Goal: Check status: Check status

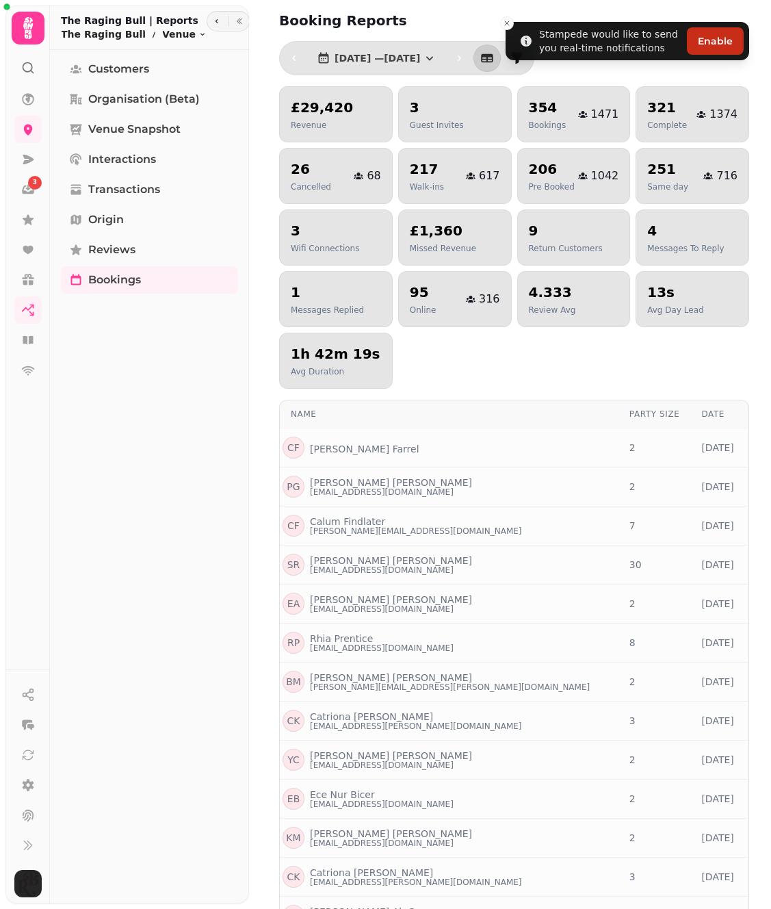
select select "***"
click at [392, 53] on span "[DATE] — [DATE]" at bounding box center [378, 58] width 86 height 10
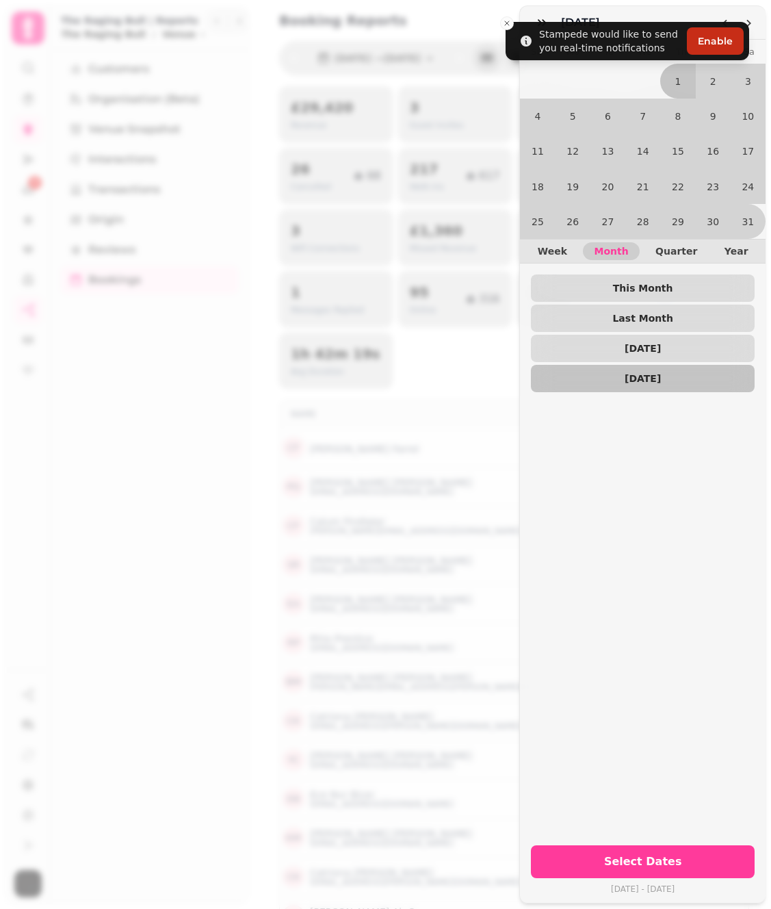
click at [508, 23] on div "May [DATE] Mo Tu We Th Fr Sa 1 2 3 4 5 6 7 8 9 10 11 12 13 14 15 16 17 18 19 20…" at bounding box center [385, 465] width 771 height 887
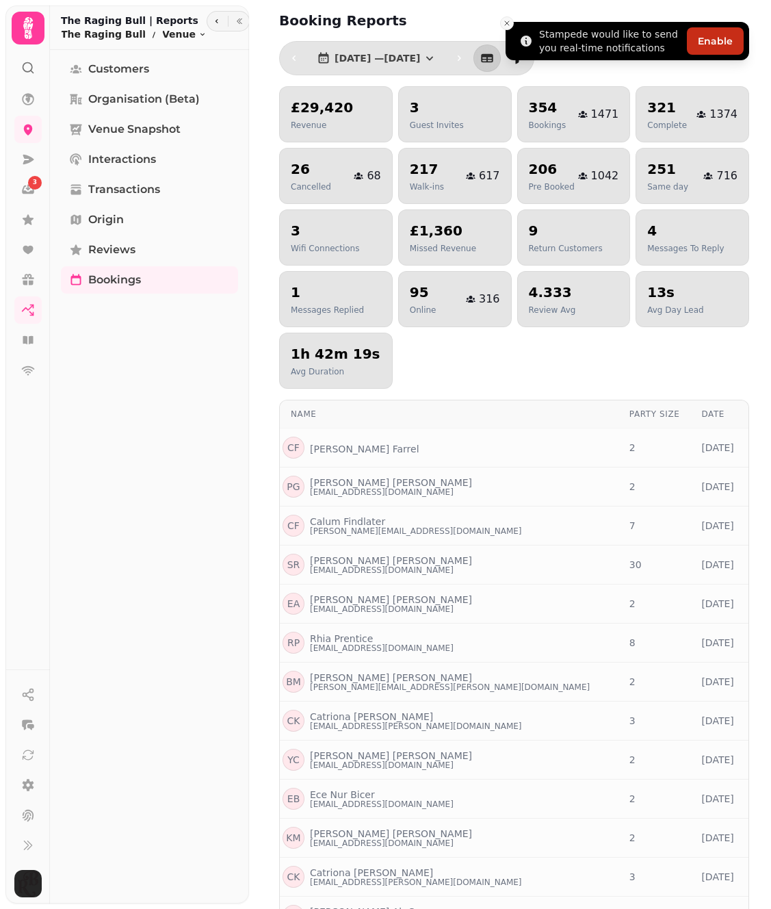
click at [506, 22] on icon "Close toast" at bounding box center [507, 23] width 8 height 8
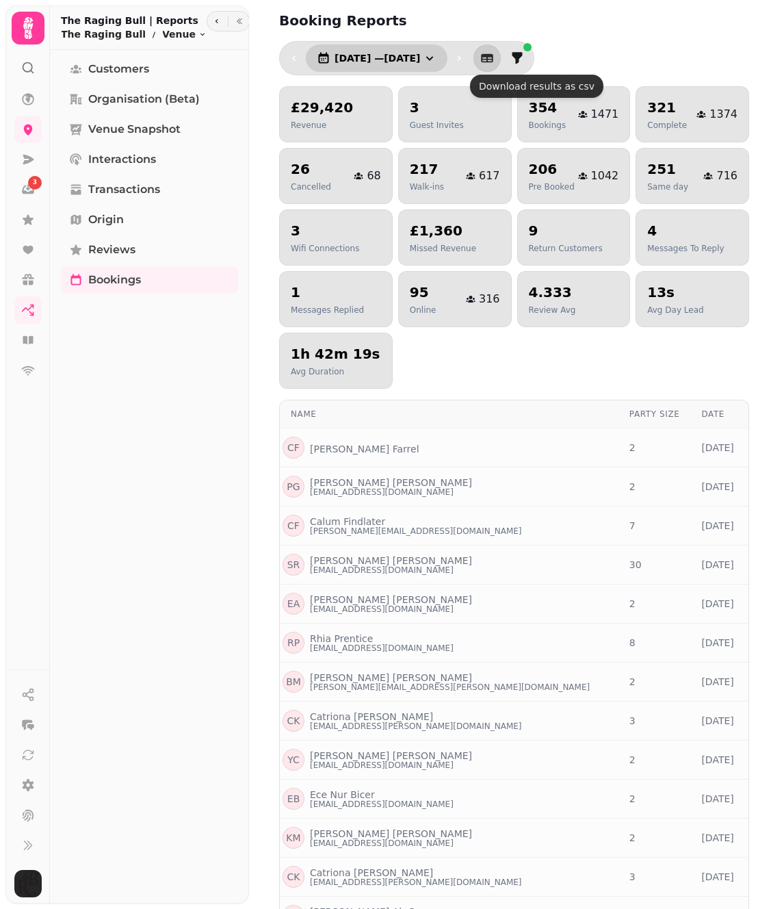
click at [420, 56] on span "[DATE] — [DATE]" at bounding box center [378, 58] width 86 height 10
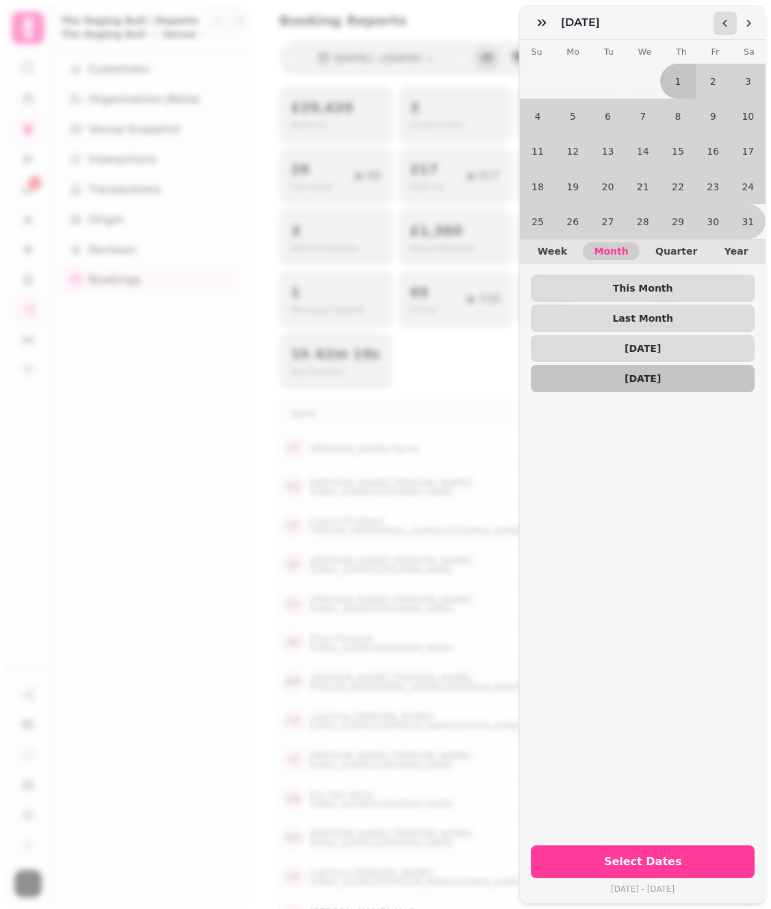
click at [725, 22] on icon "Go to the Previous Month" at bounding box center [725, 23] width 11 height 11
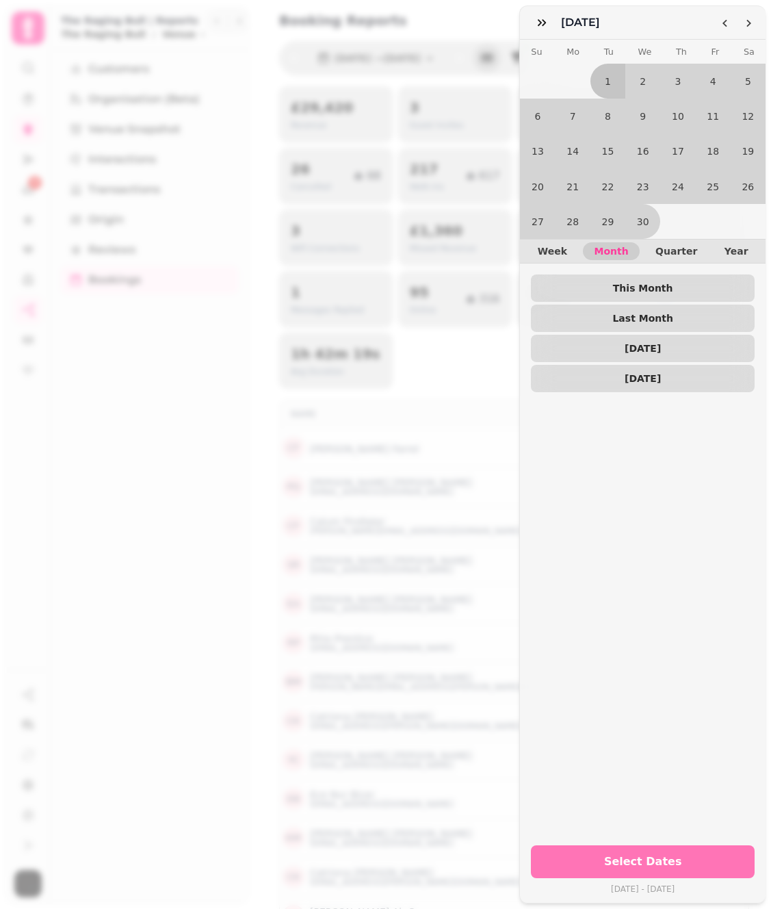
click at [686, 857] on span "Select Dates" at bounding box center [642, 861] width 191 height 11
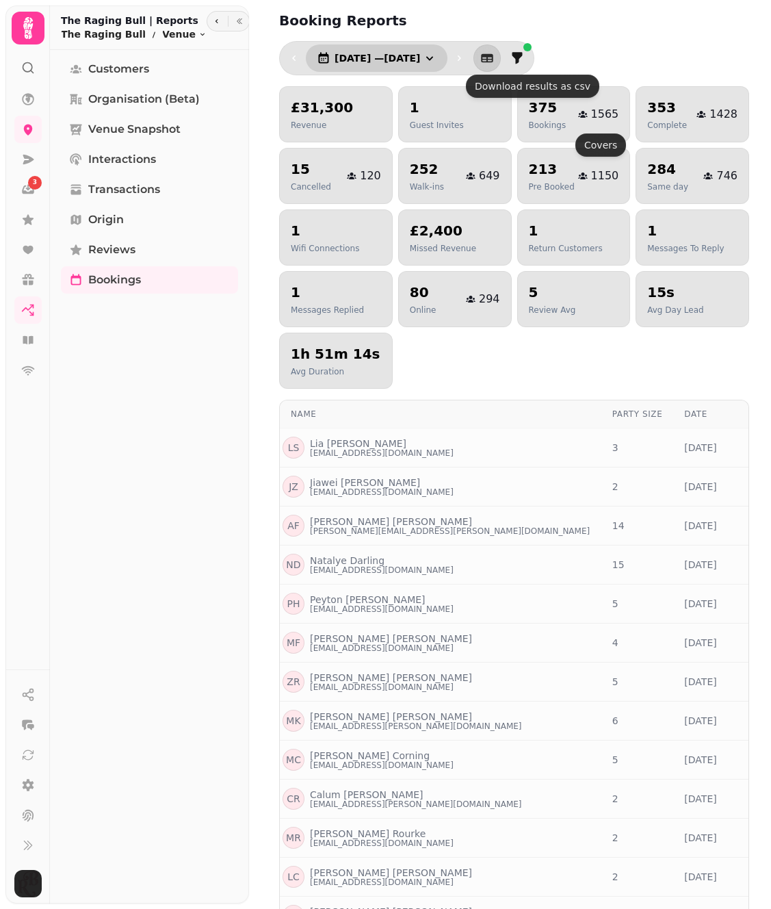
click at [406, 62] on span "[DATE] — [DATE]" at bounding box center [378, 58] width 86 height 10
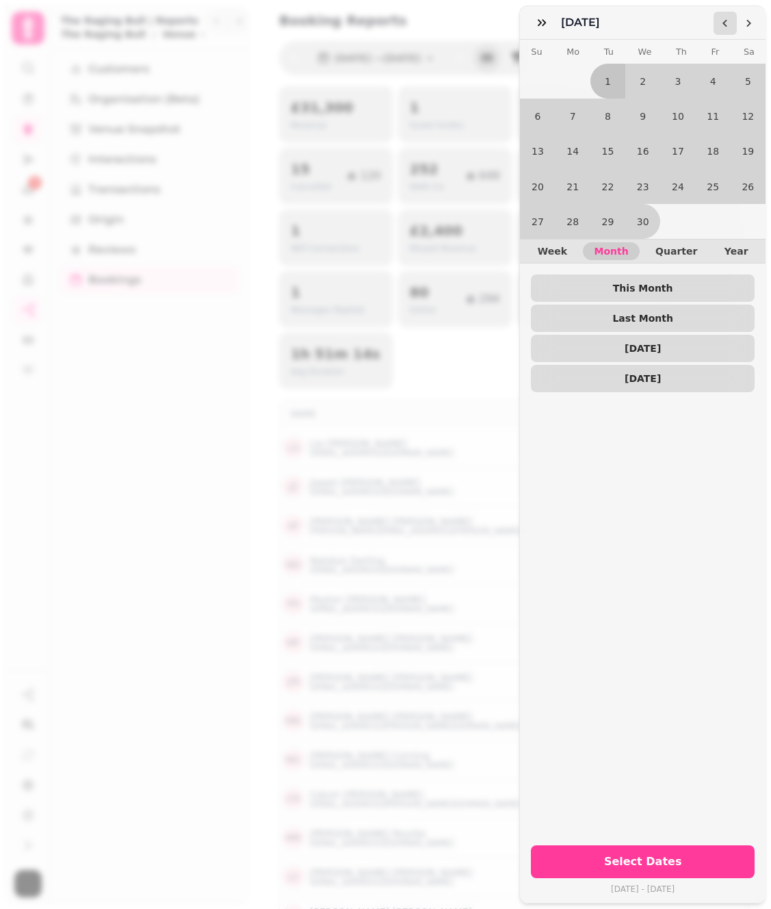
click at [722, 21] on icon "Go to the Previous Month" at bounding box center [725, 23] width 11 height 11
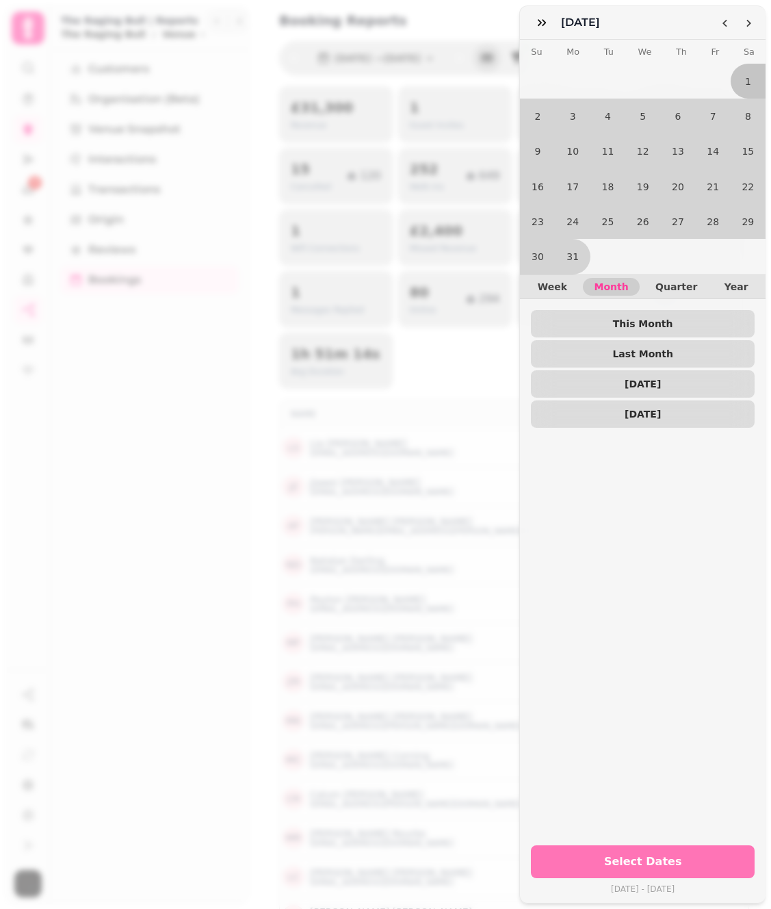
click at [680, 860] on span "Select Dates" at bounding box center [642, 861] width 191 height 11
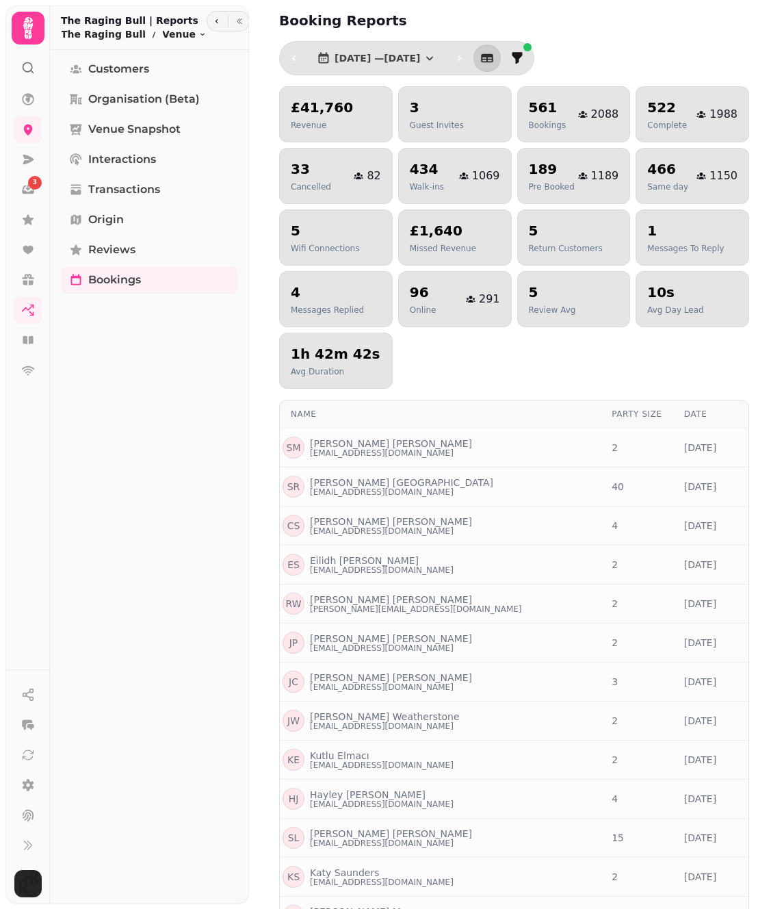
click at [508, 346] on div "£41,760 Revenue 3 Guest Invites 561 Bookings 2088 522 Complete 1988 33 Cancelle…" at bounding box center [514, 237] width 470 height 302
click at [396, 64] on button "[DATE] — [DATE]" at bounding box center [377, 57] width 142 height 27
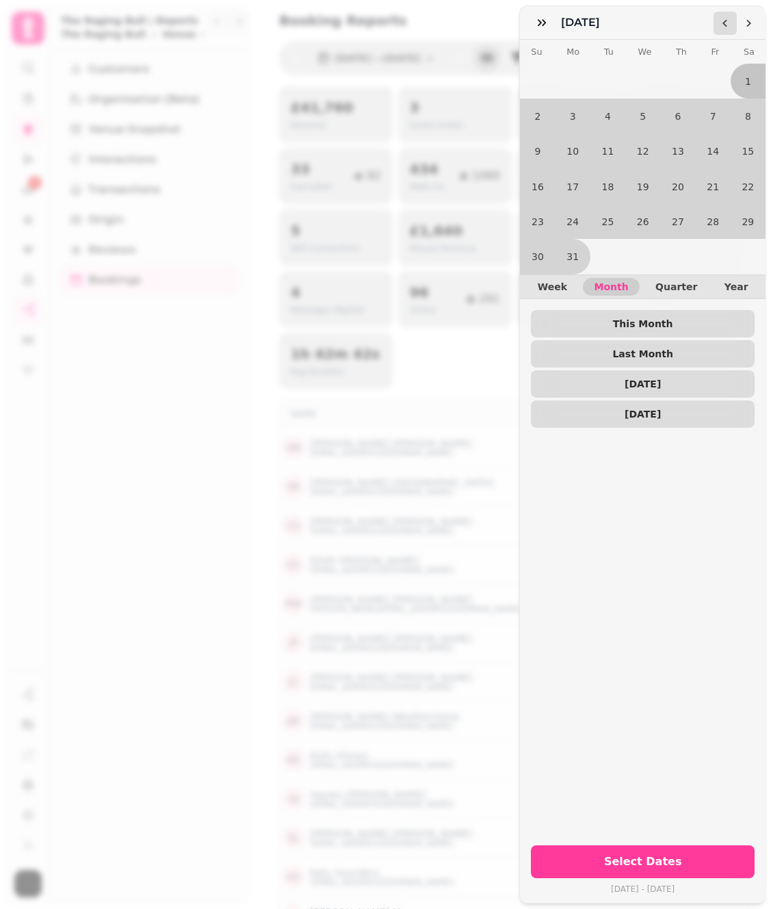
click at [724, 25] on polygon "Go to the Previous Month" at bounding box center [725, 24] width 5 height 8
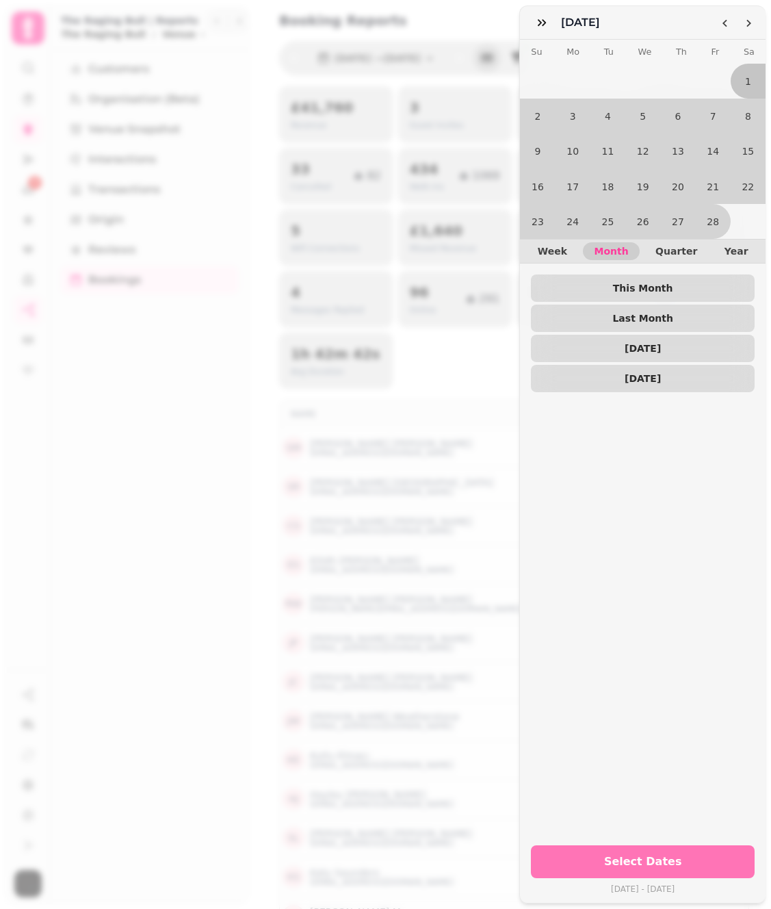
click at [687, 845] on button "Select Dates" at bounding box center [643, 861] width 224 height 33
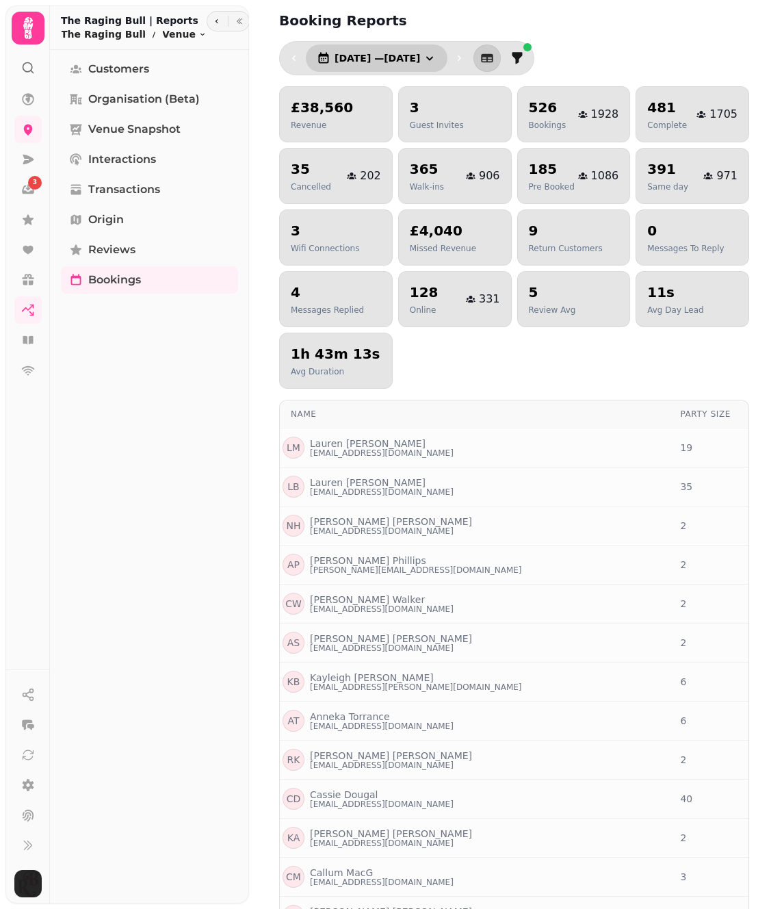
click at [417, 53] on span "[DATE] — [DATE]" at bounding box center [378, 58] width 86 height 10
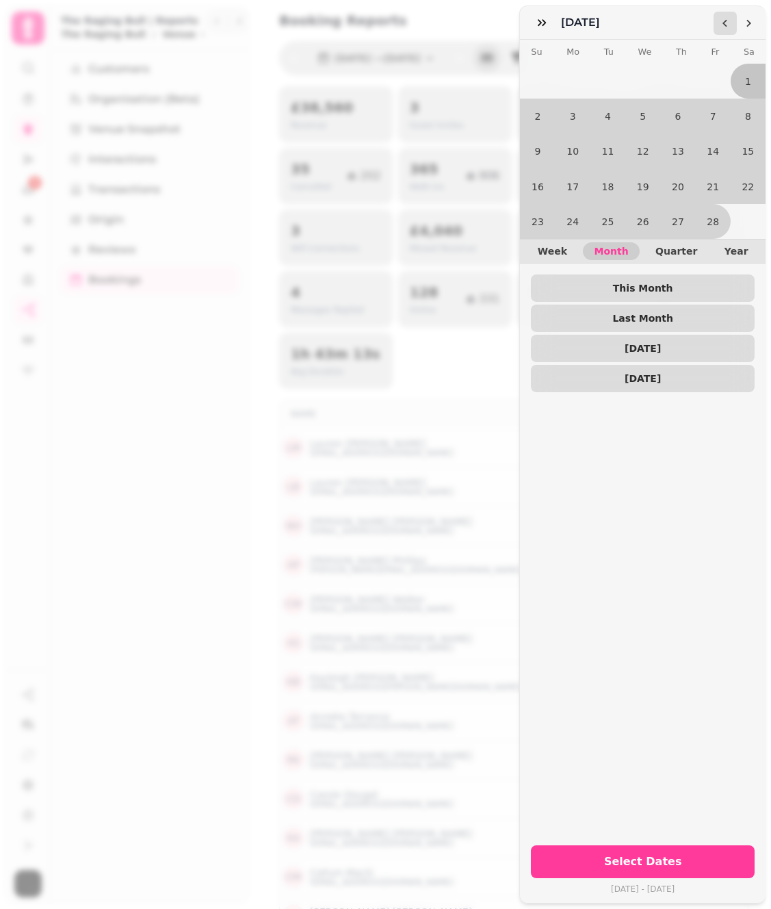
click at [722, 18] on icon "Go to the Previous Month" at bounding box center [725, 23] width 11 height 11
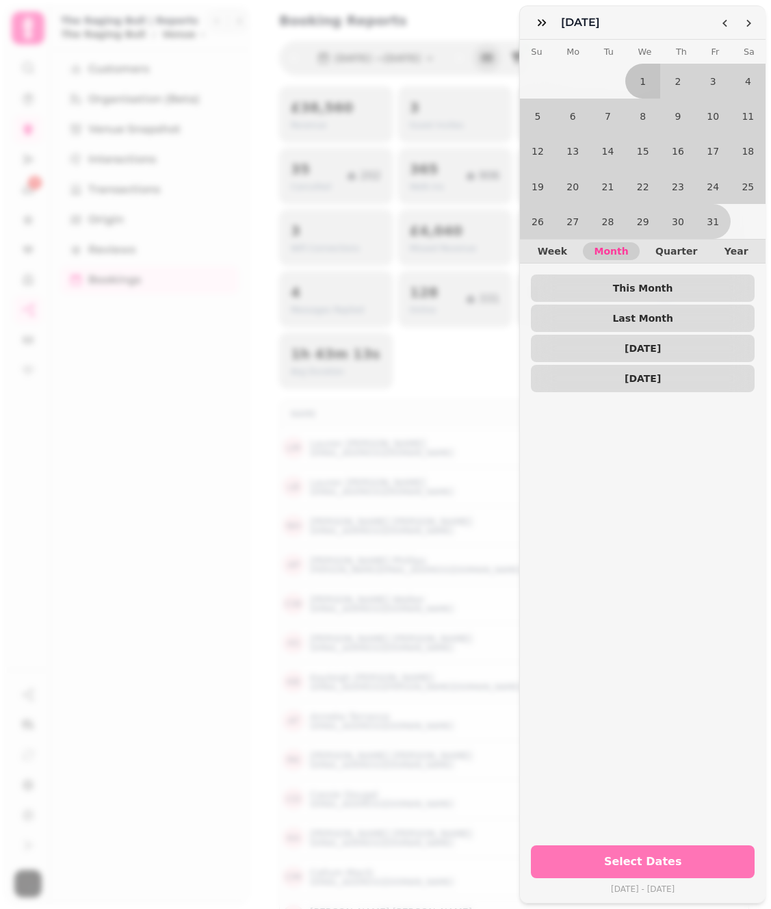
click at [651, 865] on span "Select Dates" at bounding box center [642, 861] width 191 height 11
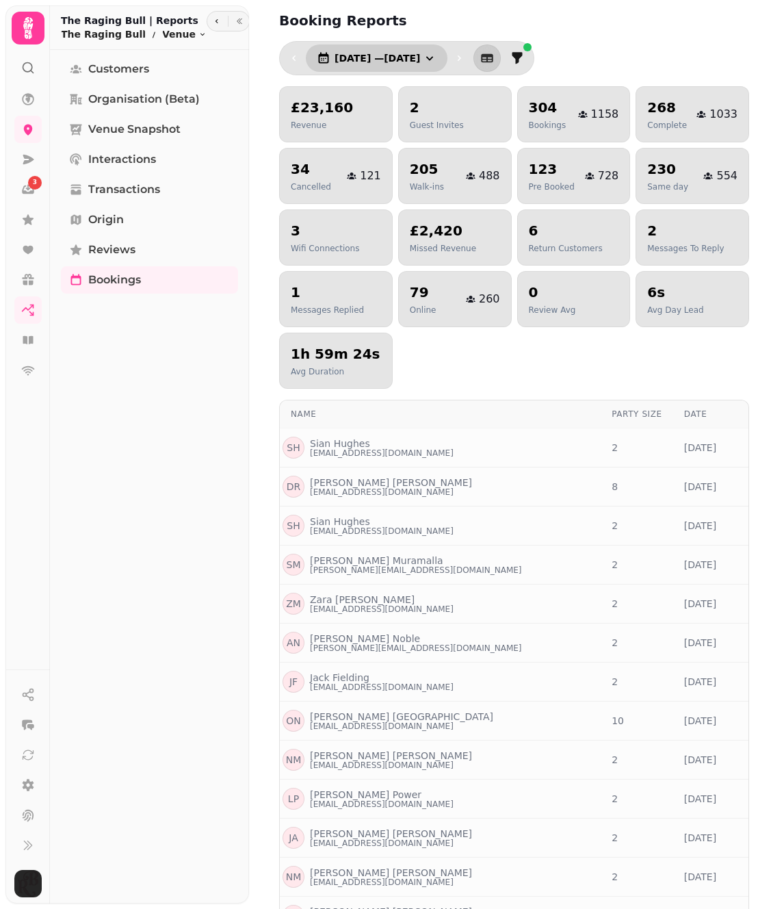
click at [415, 57] on span "[DATE] — [DATE]" at bounding box center [378, 58] width 86 height 10
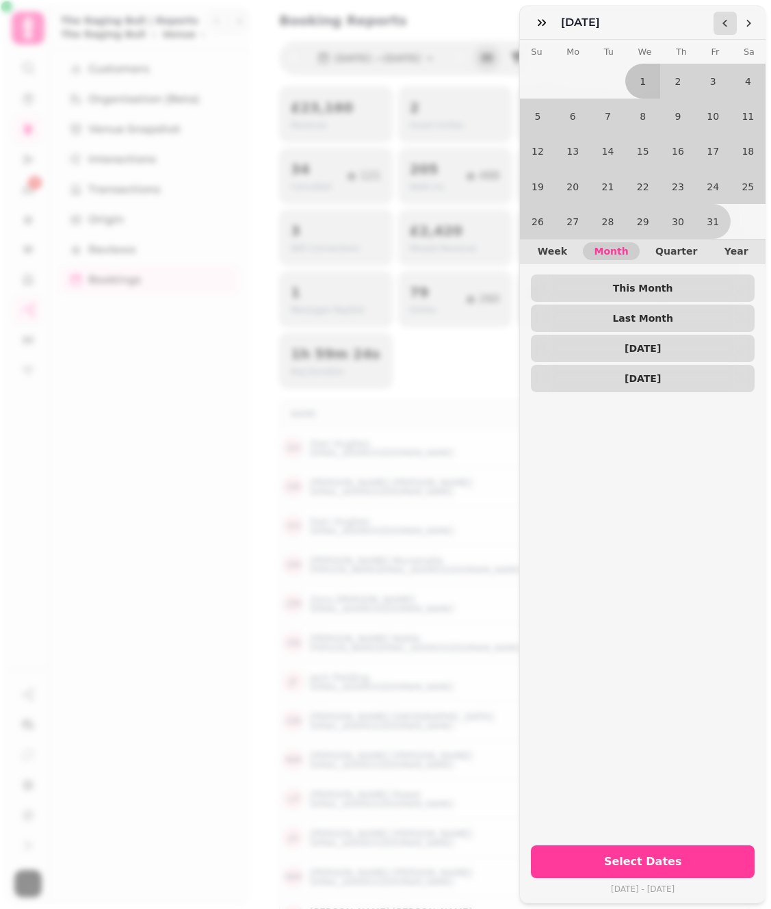
click at [720, 21] on icon "Go to the Previous Month" at bounding box center [725, 23] width 11 height 11
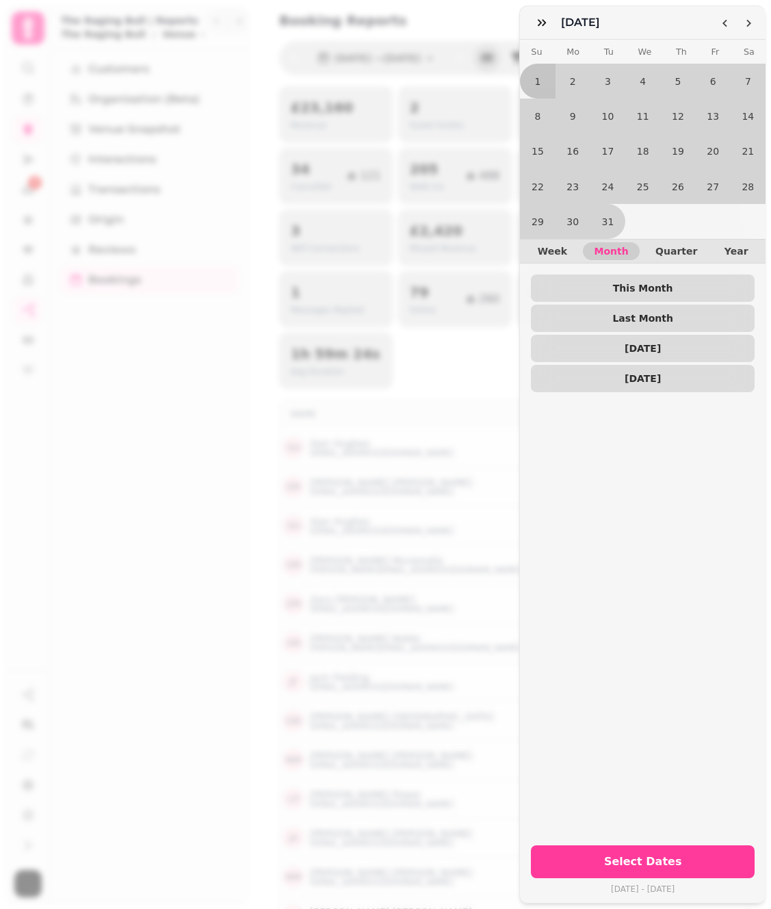
click at [667, 867] on span "Select Dates" at bounding box center [642, 861] width 191 height 11
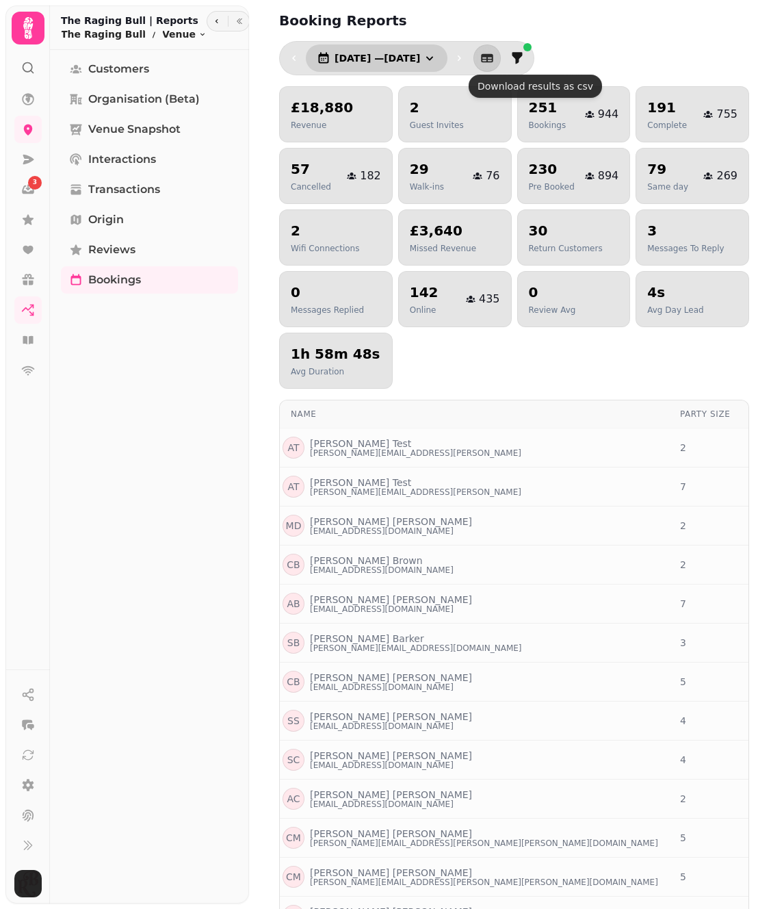
click at [420, 55] on span "[DATE] — [DATE]" at bounding box center [378, 58] width 86 height 10
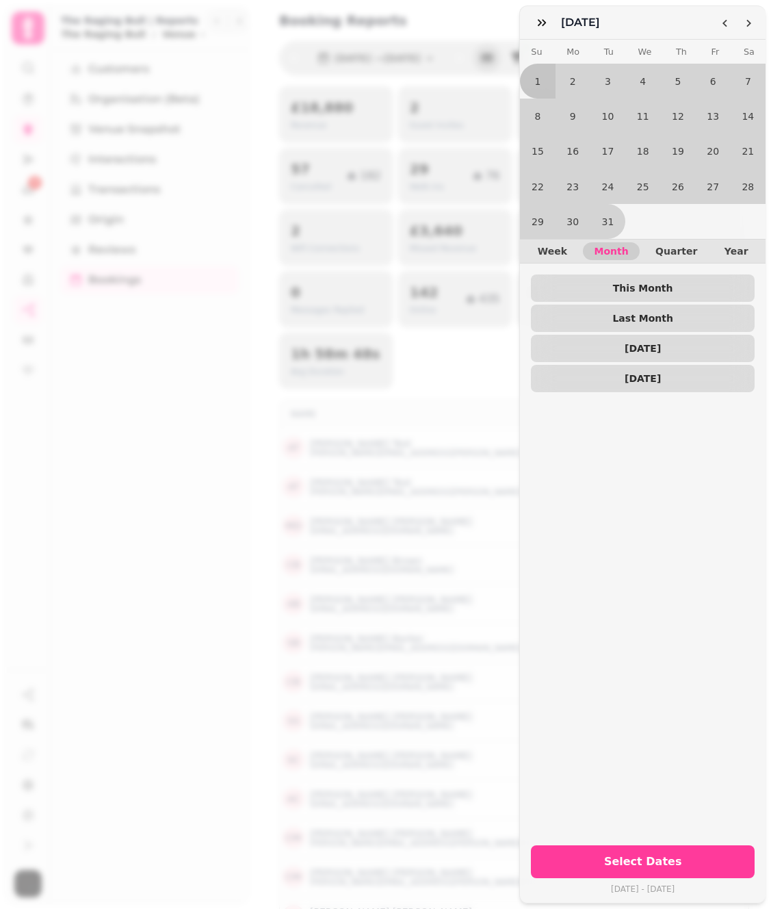
click at [485, 33] on div "December [DATE] Mo Tu We Th Fr Sa 1 2 3 4 5 6 7 8 9 10 11 12 13 14 15 16 17 18 …" at bounding box center [385, 465] width 771 height 887
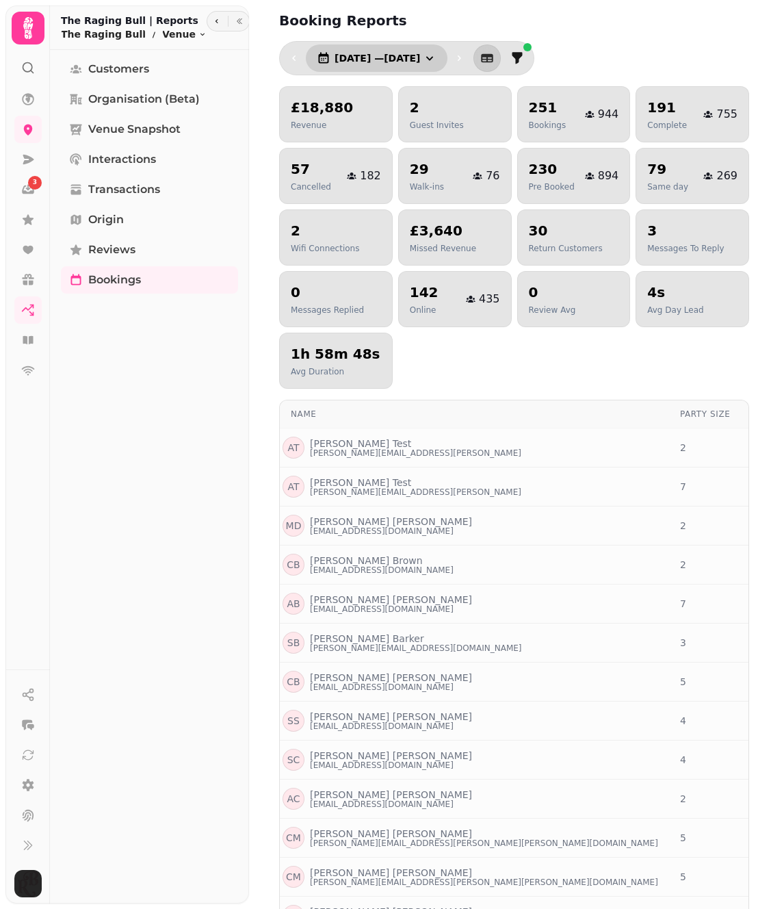
click at [437, 53] on icon "button" at bounding box center [430, 58] width 14 height 14
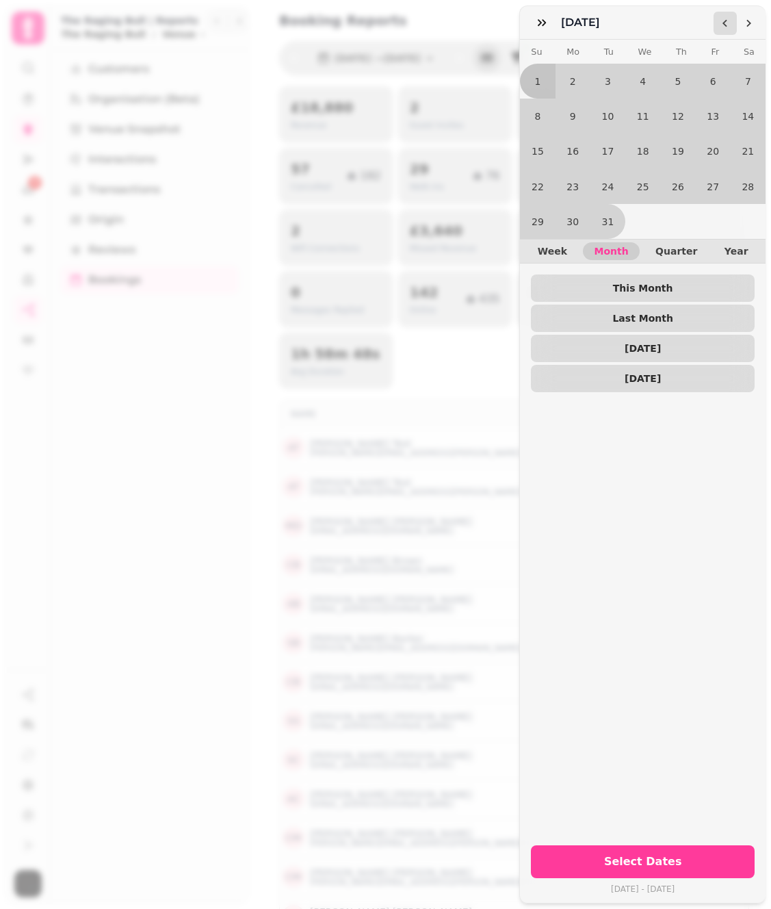
click at [733, 19] on button "Go to the Previous Month" at bounding box center [725, 23] width 23 height 23
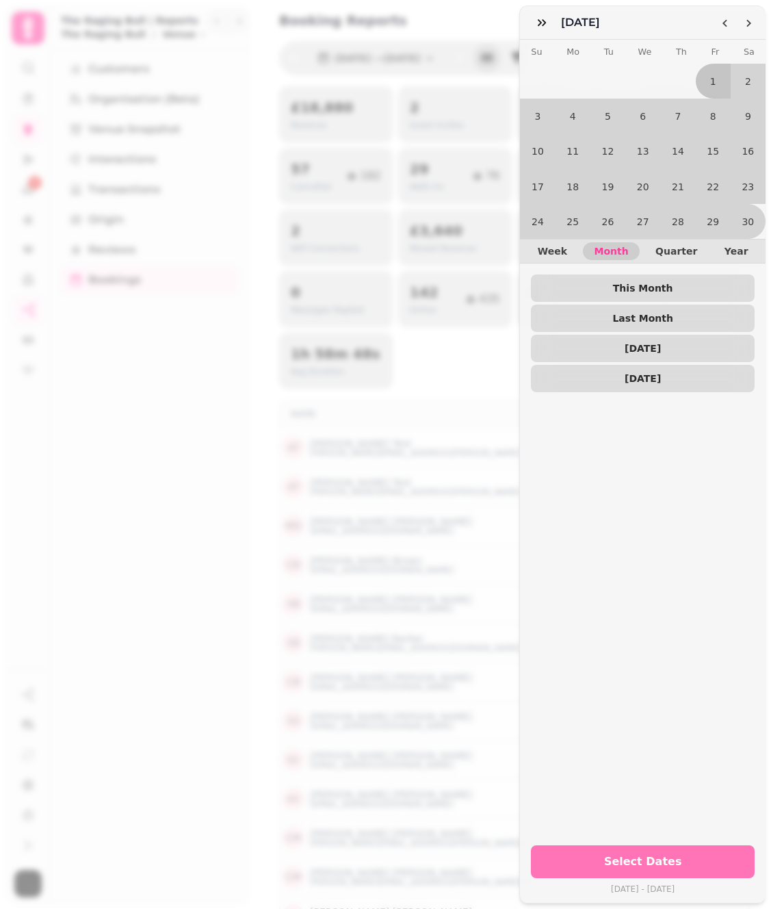
click at [695, 857] on span "Select Dates" at bounding box center [642, 861] width 191 height 11
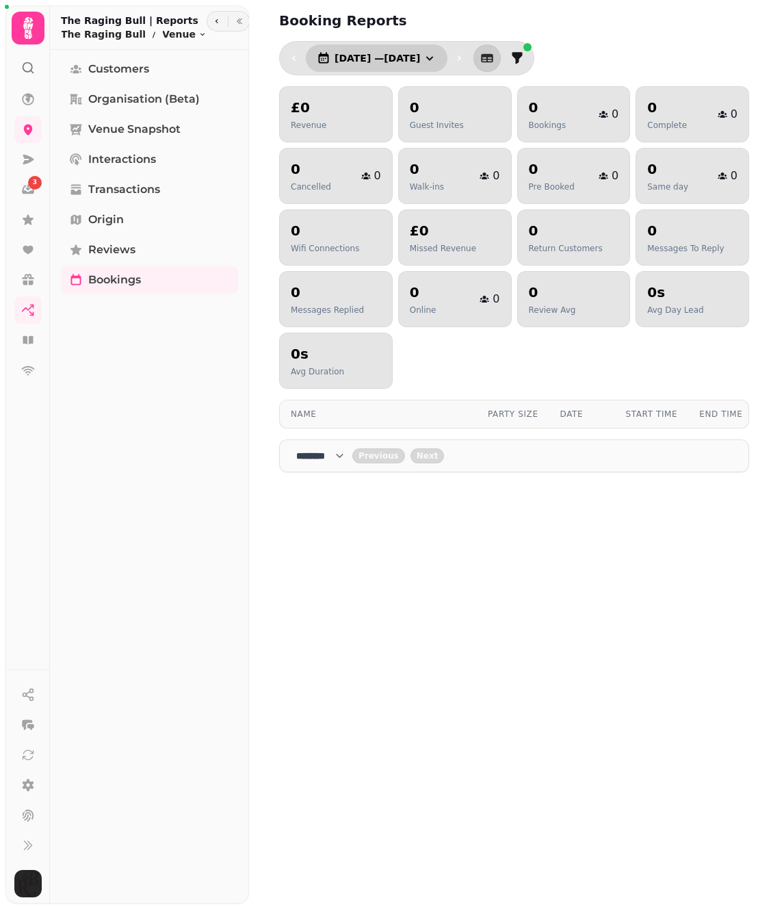
click at [407, 57] on span "[DATE] — [DATE]" at bounding box center [378, 58] width 86 height 10
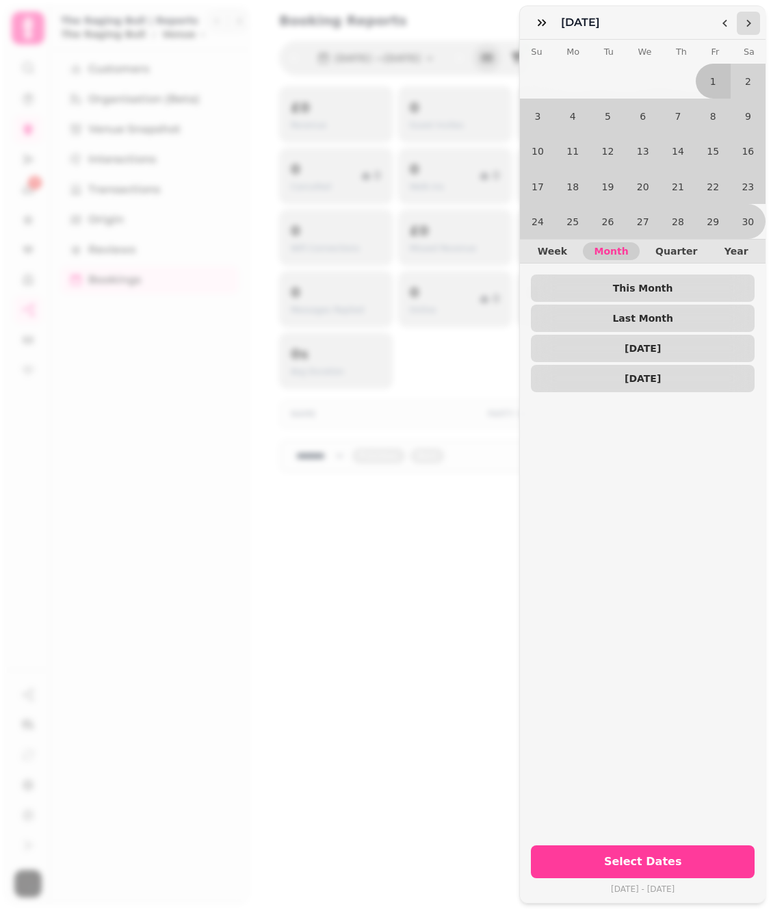
click at [753, 25] on icon "Go to the Next Month" at bounding box center [748, 23] width 11 height 11
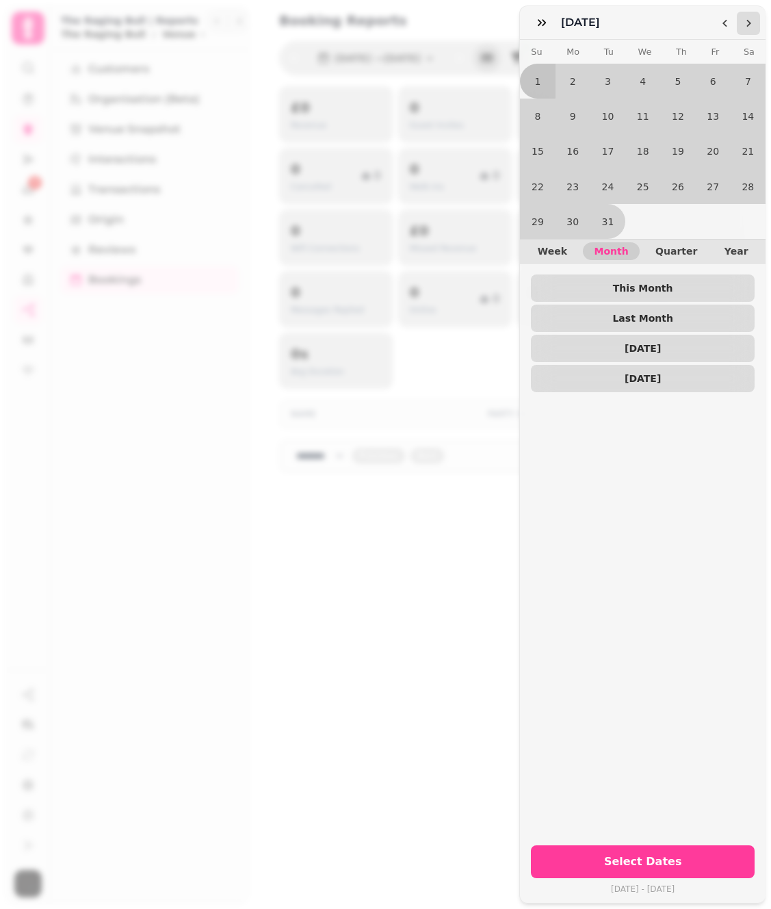
click at [753, 25] on icon "Go to the Next Month" at bounding box center [748, 23] width 11 height 11
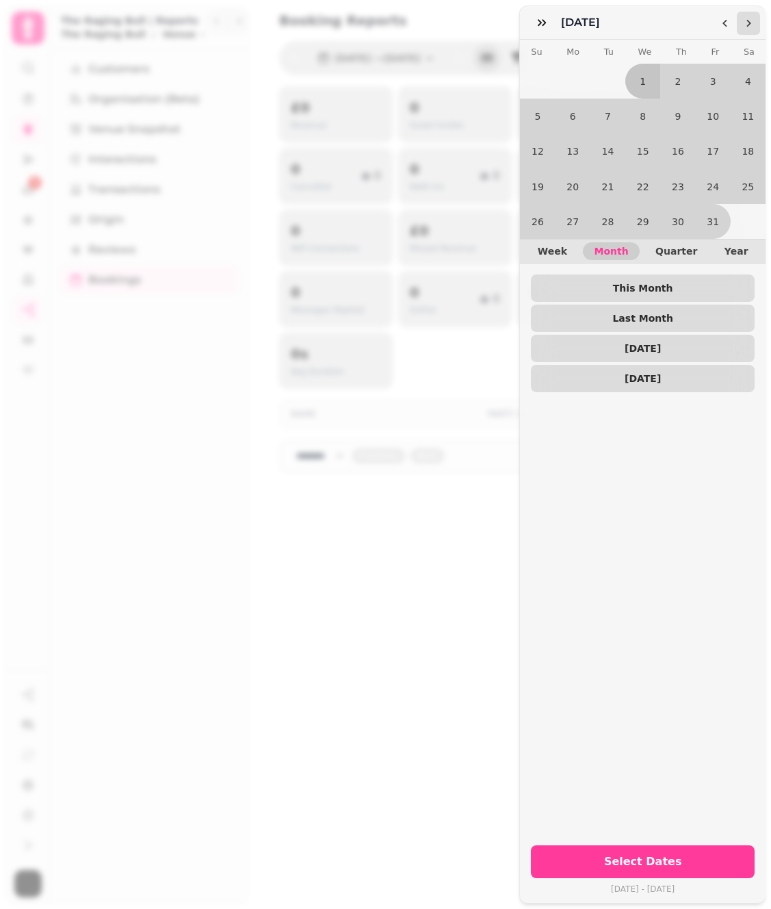
click at [753, 25] on icon "Go to the Next Month" at bounding box center [748, 23] width 11 height 11
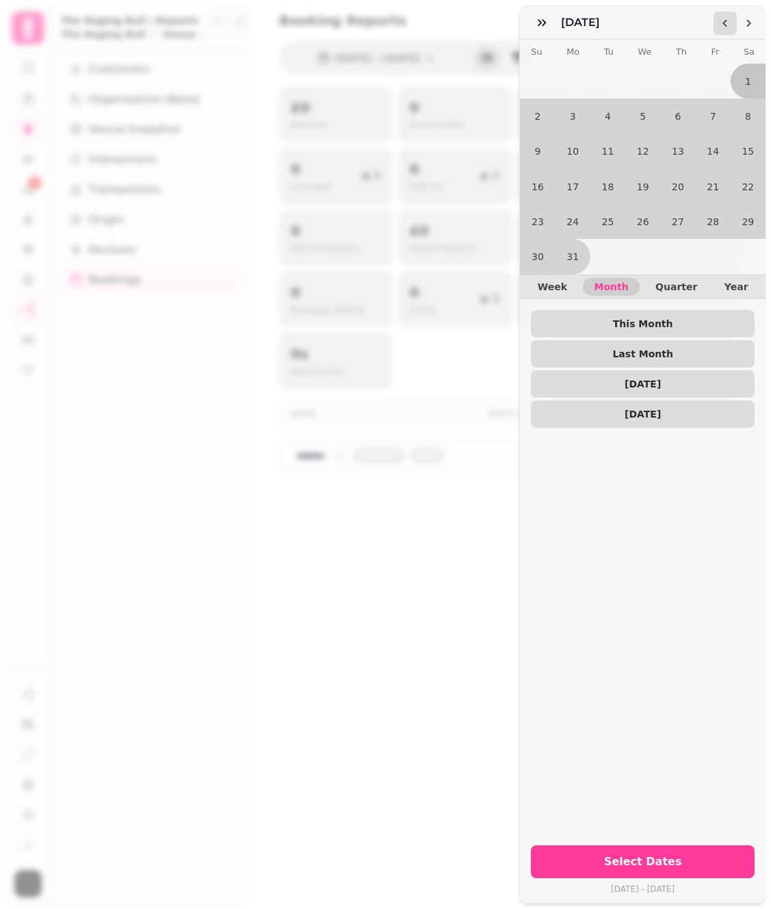
click at [727, 24] on icon "Go to the Previous Month" at bounding box center [725, 23] width 11 height 11
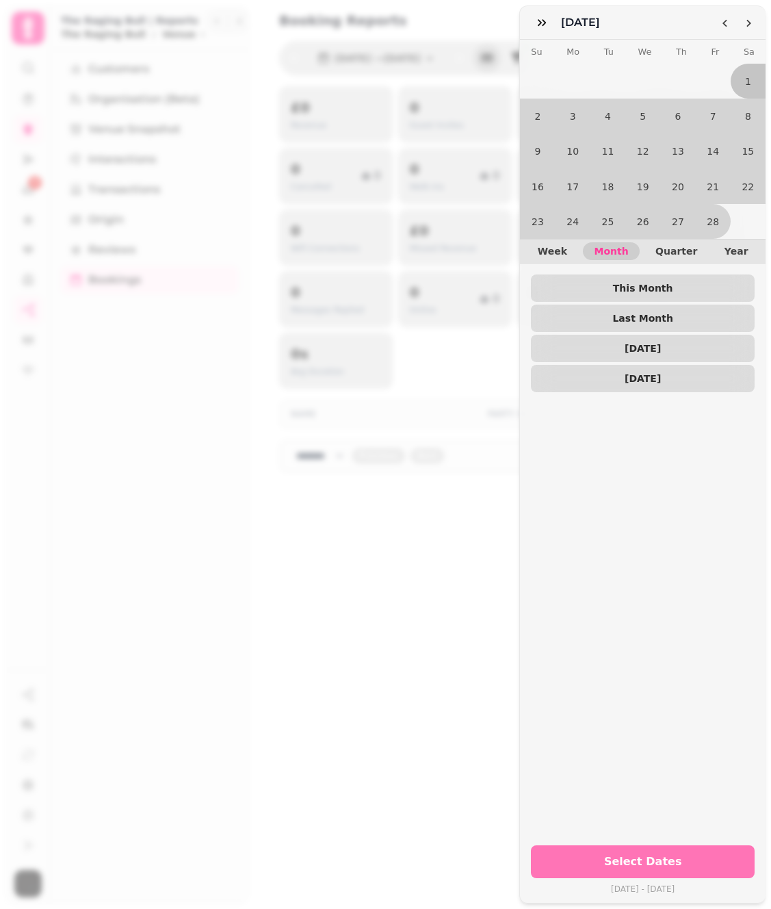
click at [715, 860] on span "Select Dates" at bounding box center [642, 861] width 191 height 11
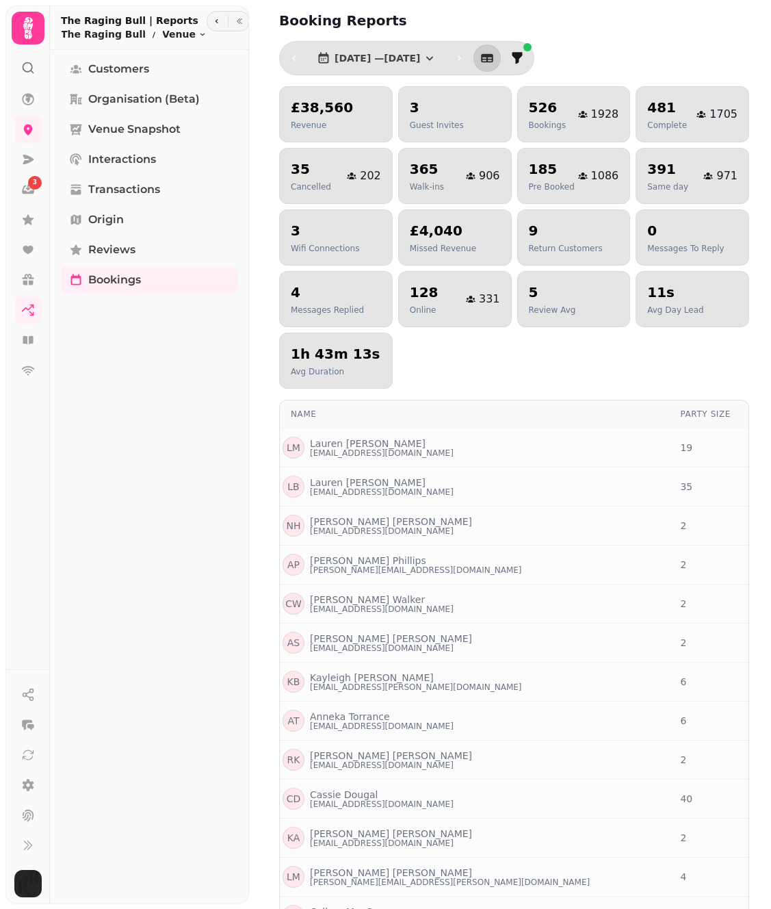
click at [527, 380] on div "£38,560 Revenue 3 Guest Invites 526 Bookings 1928 481 Complete 1705 35 Cancelle…" at bounding box center [514, 237] width 470 height 302
select select "***"
click at [294, 57] on icon "button" at bounding box center [293, 57] width 3 height 5
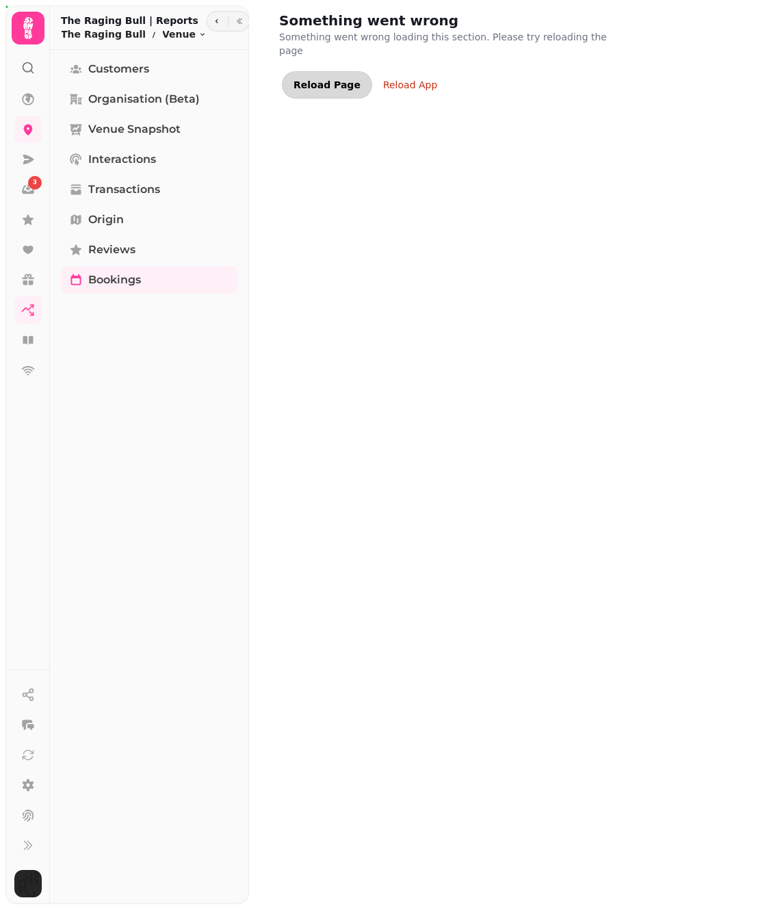
click at [328, 80] on span "Reload Page" at bounding box center [327, 85] width 67 height 10
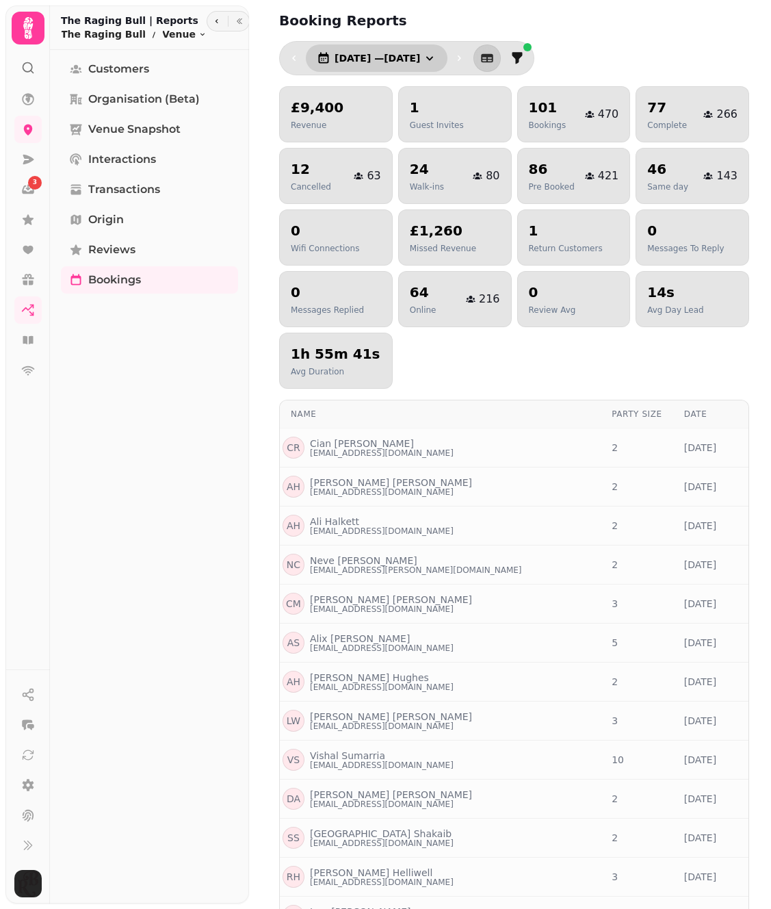
click at [418, 55] on span "1 Aug, 2025 — 31 Aug, 2025" at bounding box center [378, 58] width 86 height 10
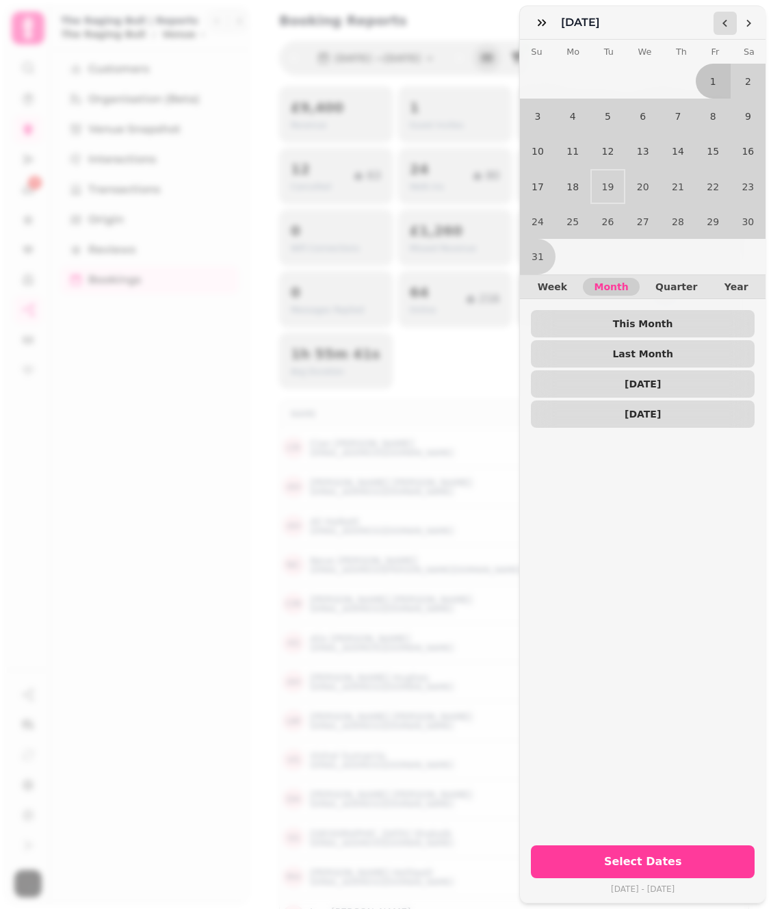
click at [725, 23] on icon "Go to the Previous Month" at bounding box center [725, 23] width 11 height 11
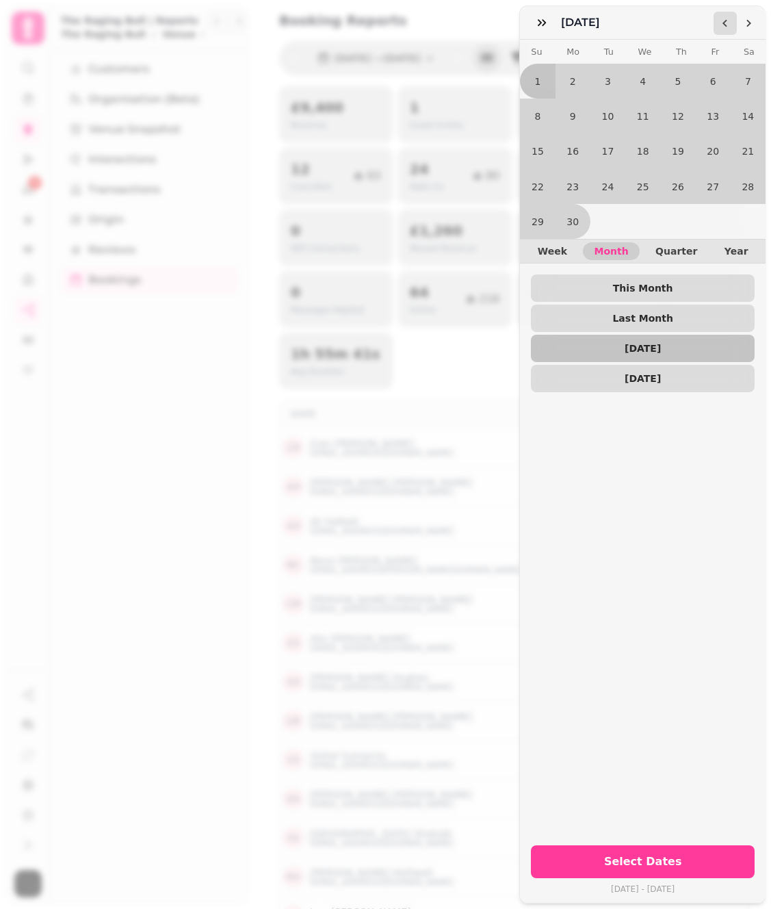
click at [725, 23] on icon "Go to the Previous Month" at bounding box center [725, 23] width 11 height 11
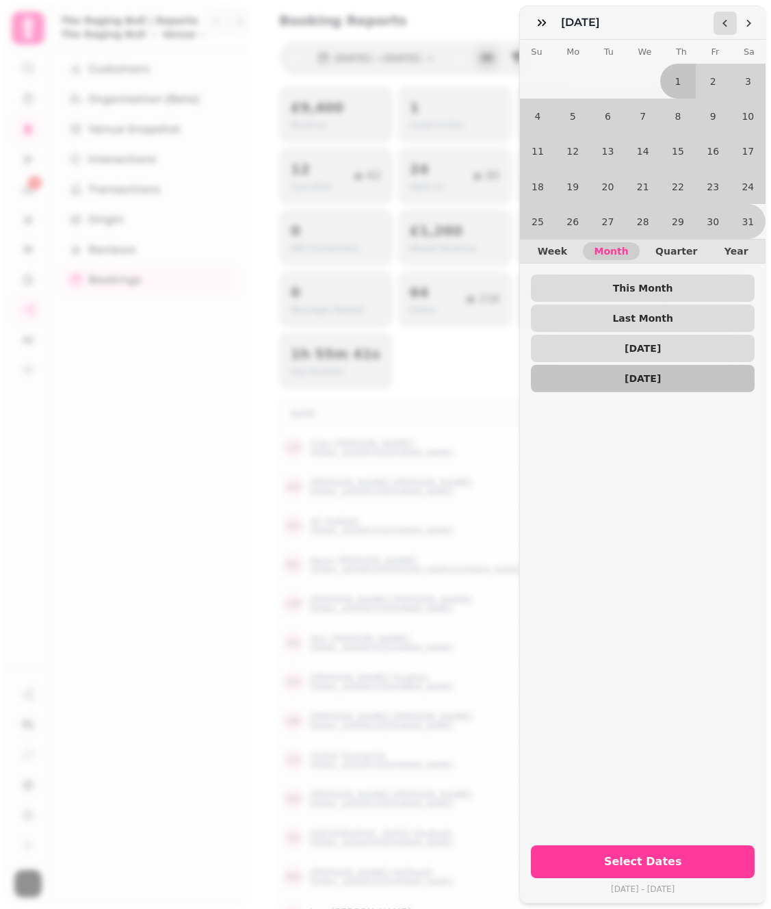
click at [725, 23] on icon "Go to the Previous Month" at bounding box center [725, 23] width 11 height 11
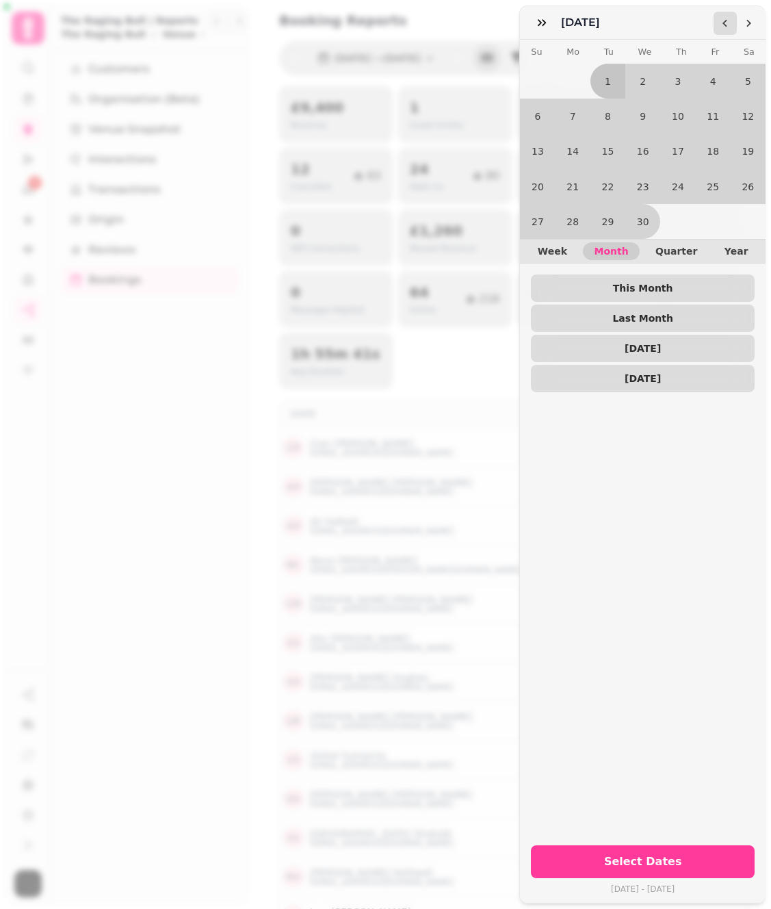
click at [725, 23] on icon "Go to the Previous Month" at bounding box center [725, 23] width 11 height 11
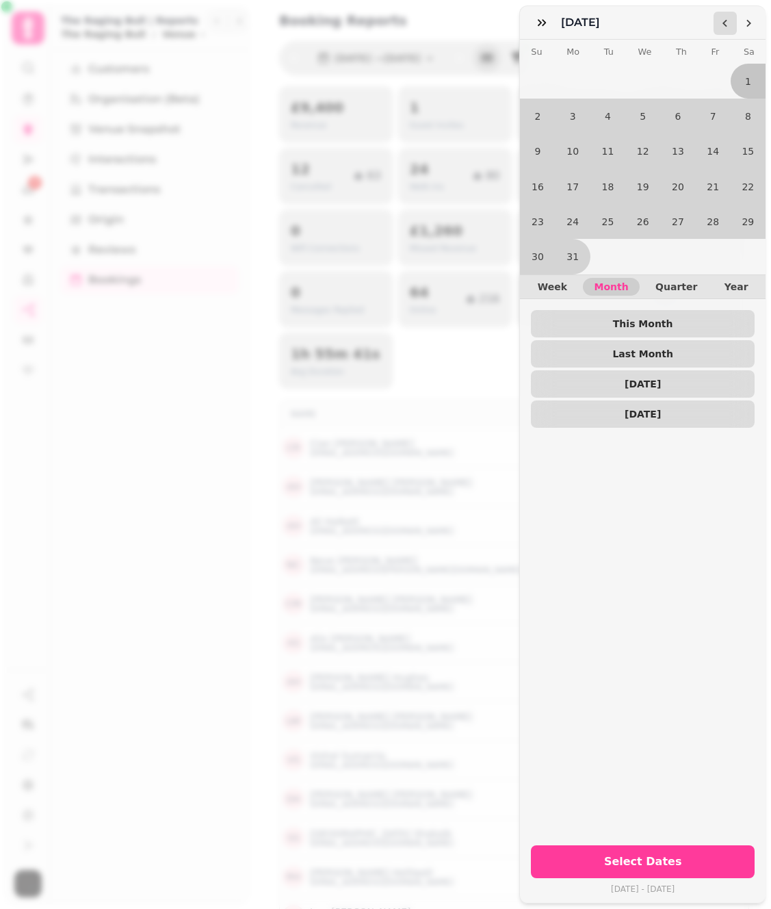
click at [725, 23] on icon "Go to the Previous Month" at bounding box center [725, 23] width 11 height 11
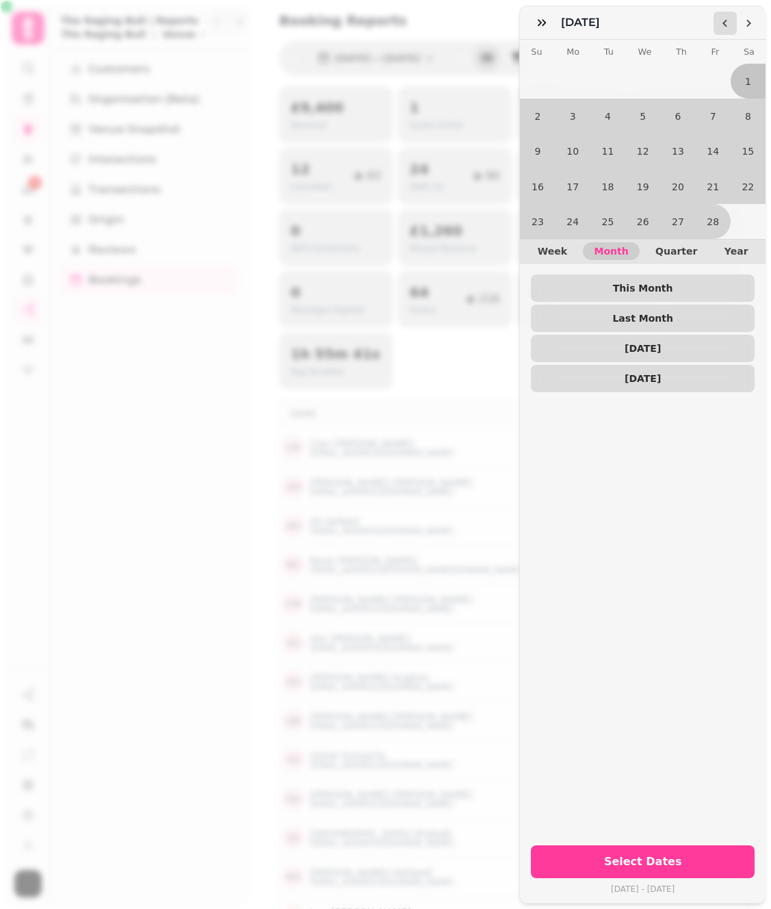
click at [725, 23] on icon "Go to the Previous Month" at bounding box center [725, 23] width 11 height 11
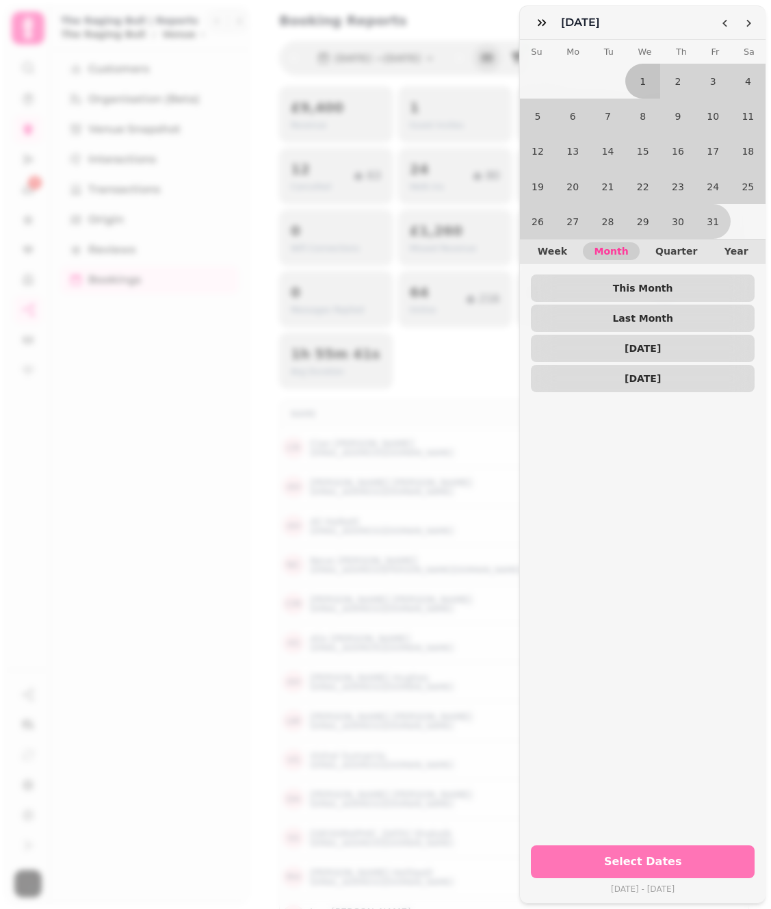
click at [695, 857] on span "Select Dates" at bounding box center [642, 861] width 191 height 11
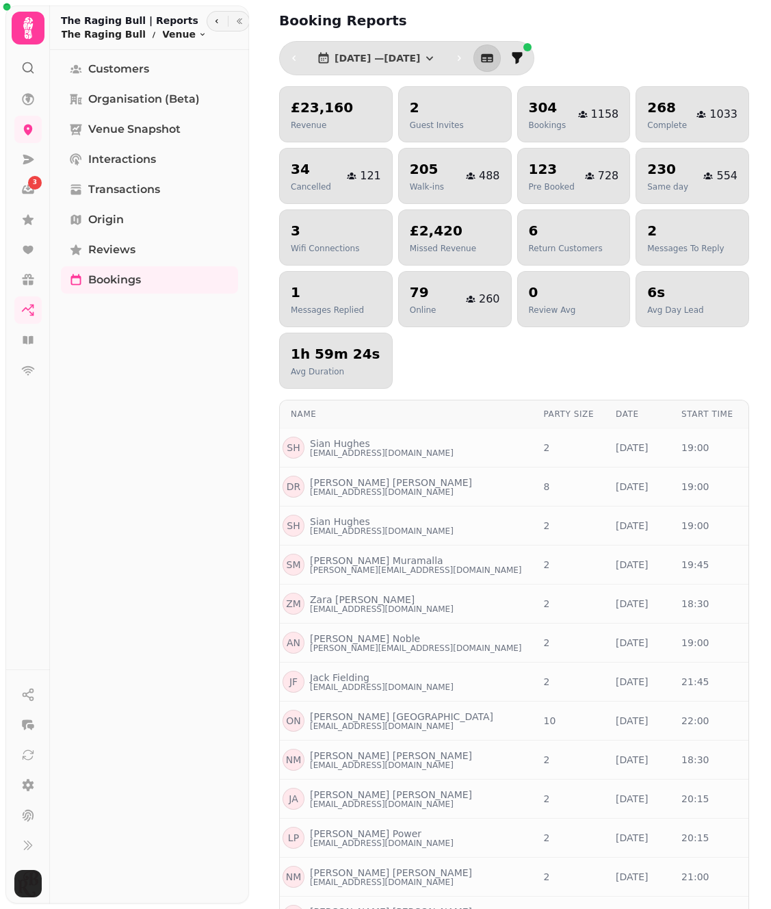
scroll to position [550, 0]
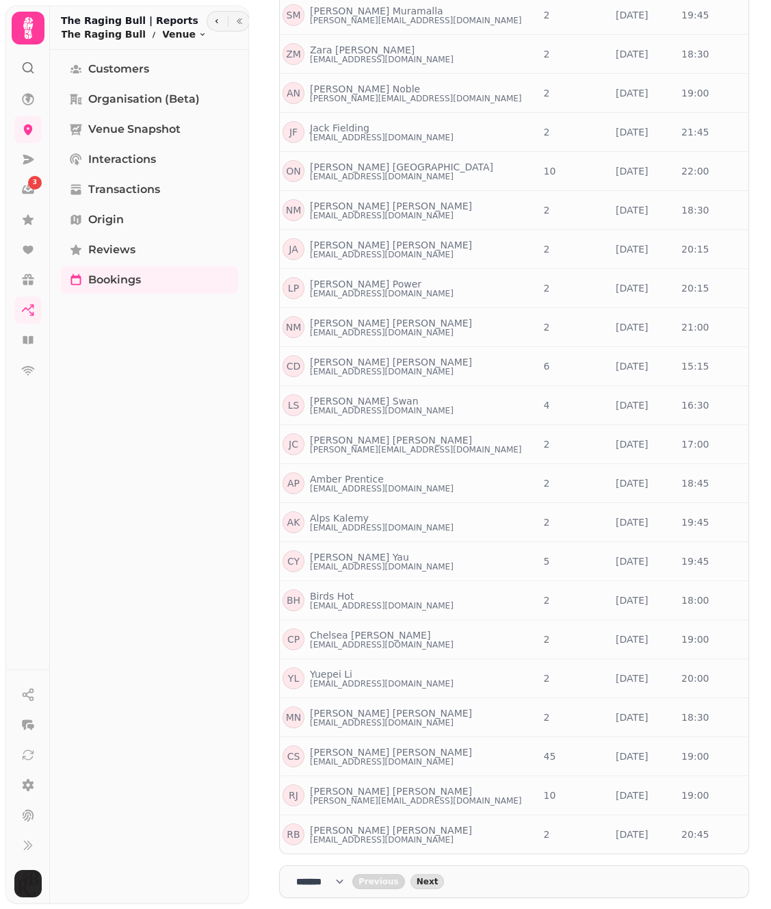
click at [331, 892] on nav "**** * **** ** **** ** **** ** **** *** **** *** **** *** Previous Next" at bounding box center [514, 881] width 470 height 33
click at [328, 880] on select "**** * **** ** **** ** **** ** **** *** **** *** **** ***" at bounding box center [324, 882] width 56 height 14
select select "***"
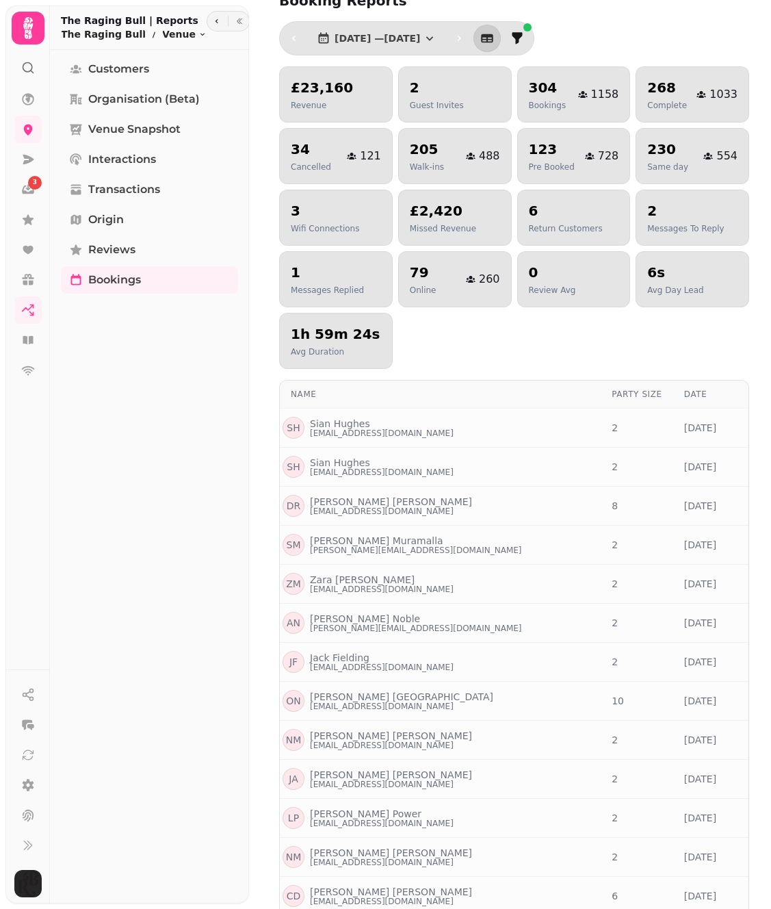
scroll to position [0, 0]
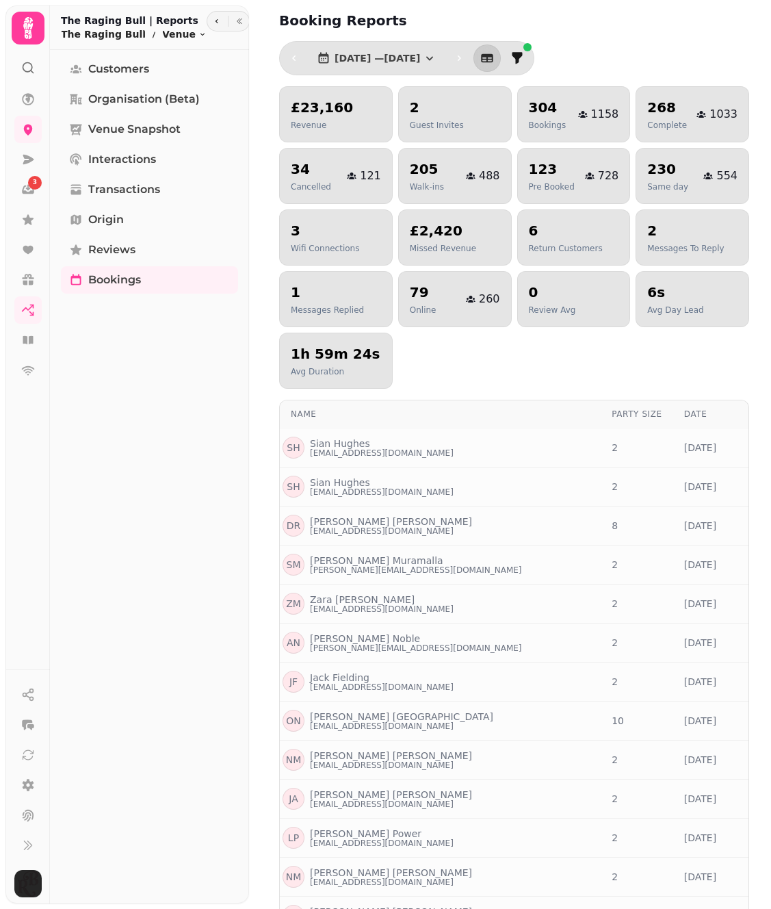
click at [574, 371] on div "£23,160 Revenue 2 Guest Invites 304 Bookings 1158 268 Complete 1033 34 Cancelle…" at bounding box center [514, 237] width 470 height 302
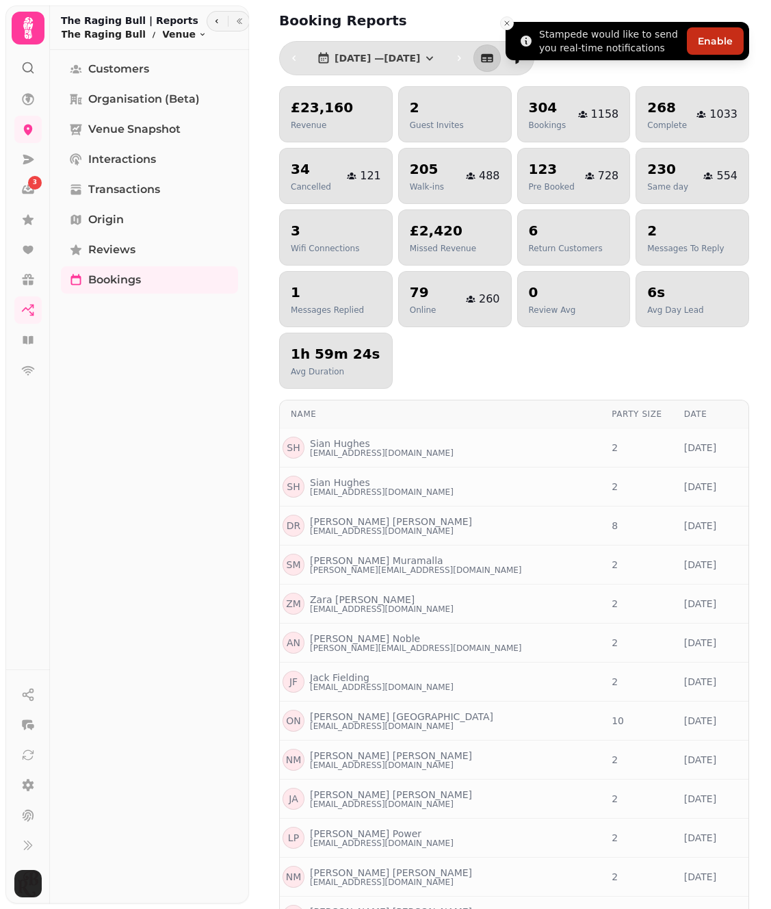
click at [504, 22] on icon "Close toast" at bounding box center [507, 23] width 8 height 8
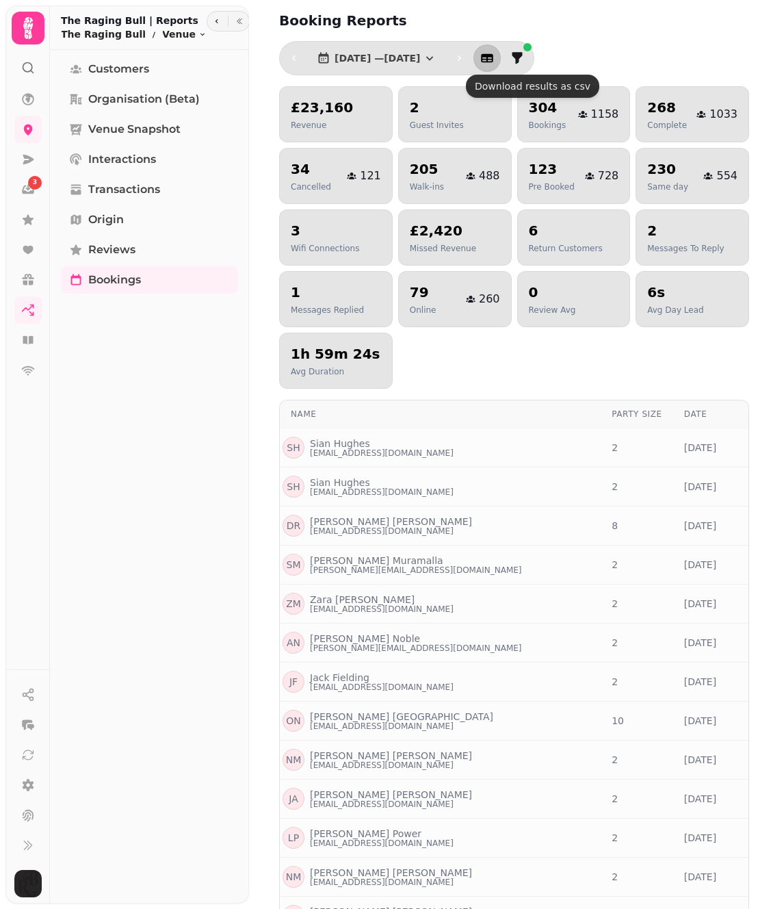
click at [494, 54] on icon "button" at bounding box center [488, 58] width 12 height 9
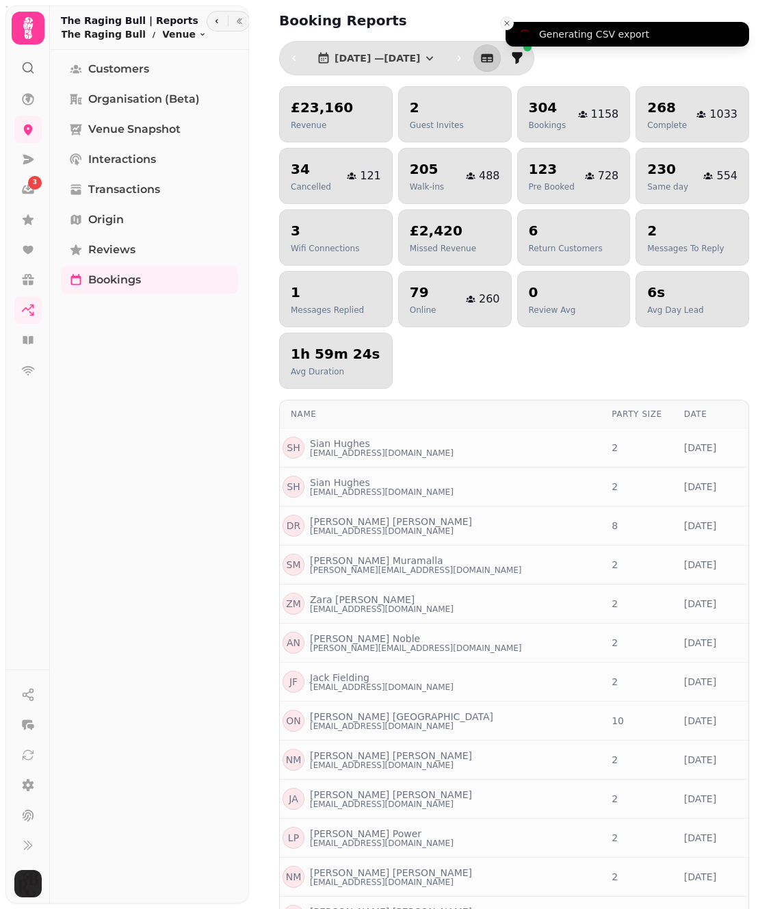
click at [503, 25] on icon "Close toast" at bounding box center [507, 23] width 8 height 8
click at [429, 20] on h2 "Booking Reports" at bounding box center [410, 20] width 263 height 19
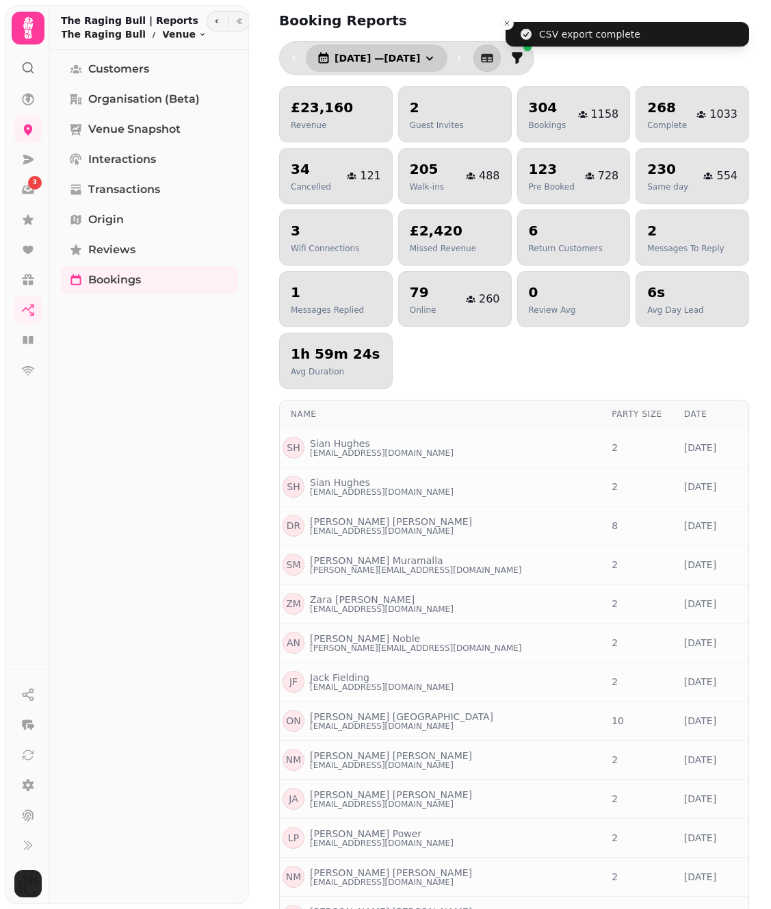
click at [420, 63] on span "[DATE] — [DATE]" at bounding box center [378, 58] width 86 height 10
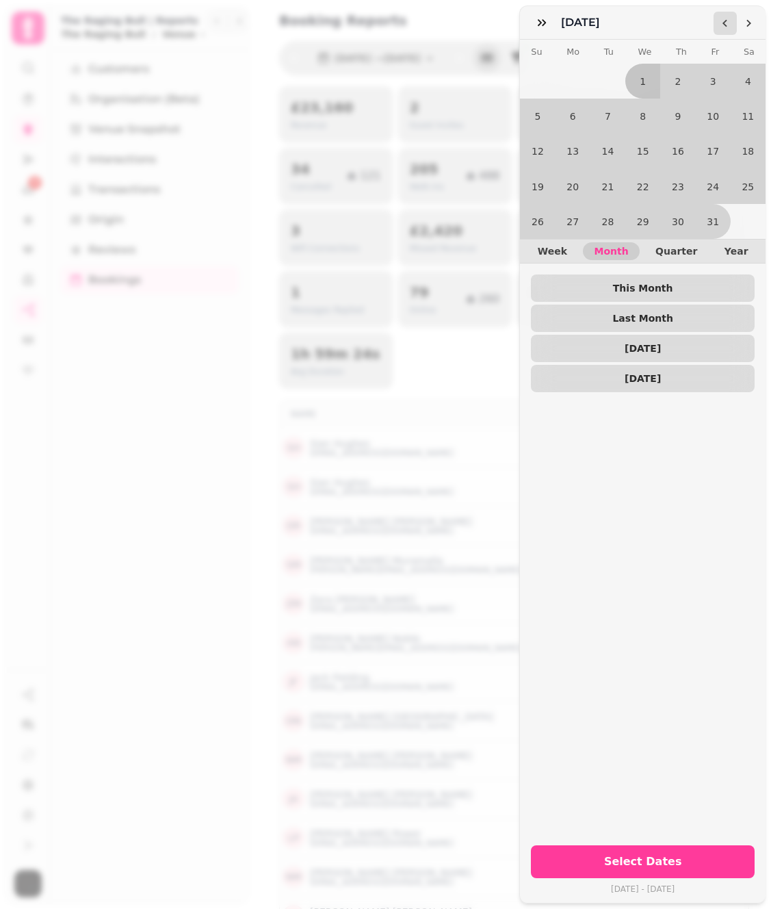
click at [727, 21] on icon "Go to the Previous Month" at bounding box center [725, 23] width 11 height 11
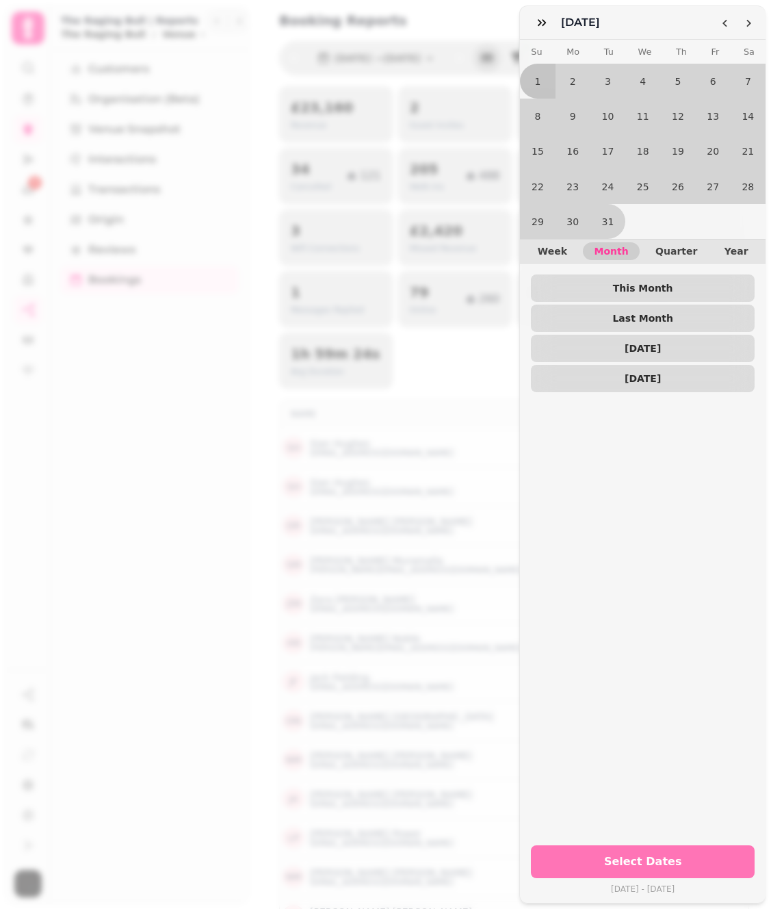
click at [671, 858] on span "Select Dates" at bounding box center [642, 861] width 191 height 11
